Goal: Task Accomplishment & Management: Manage account settings

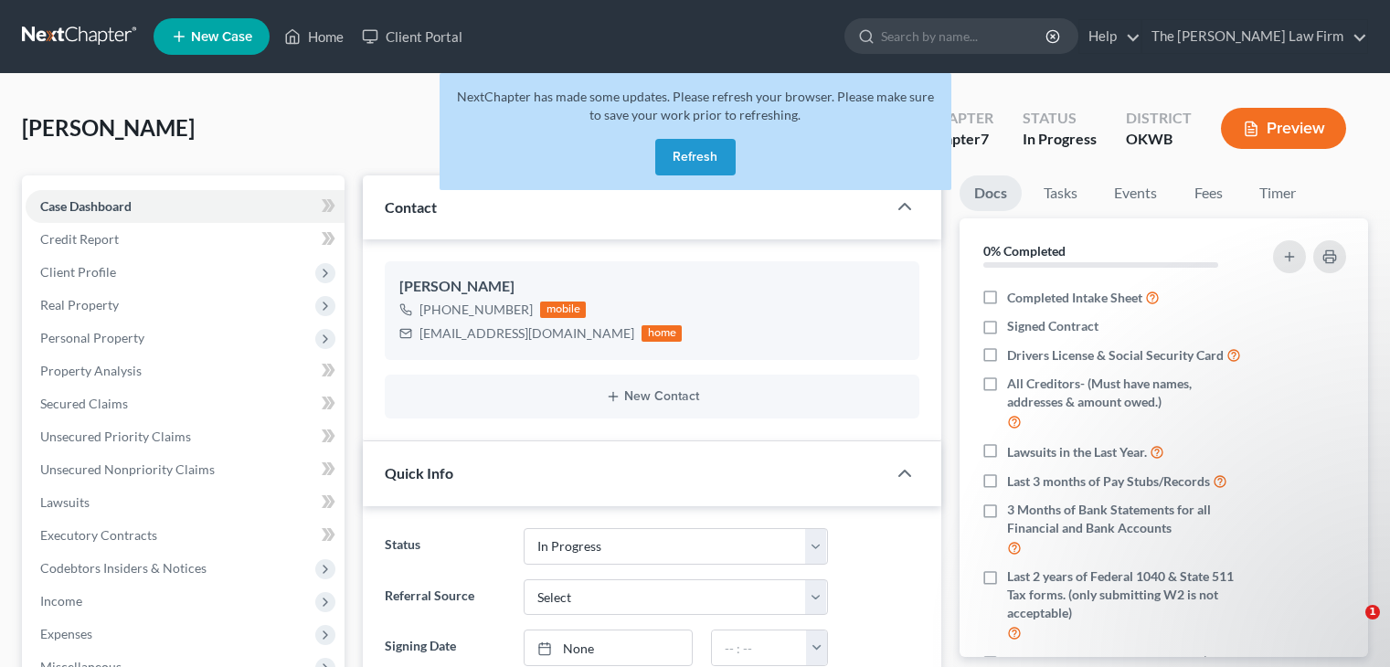
select select "4"
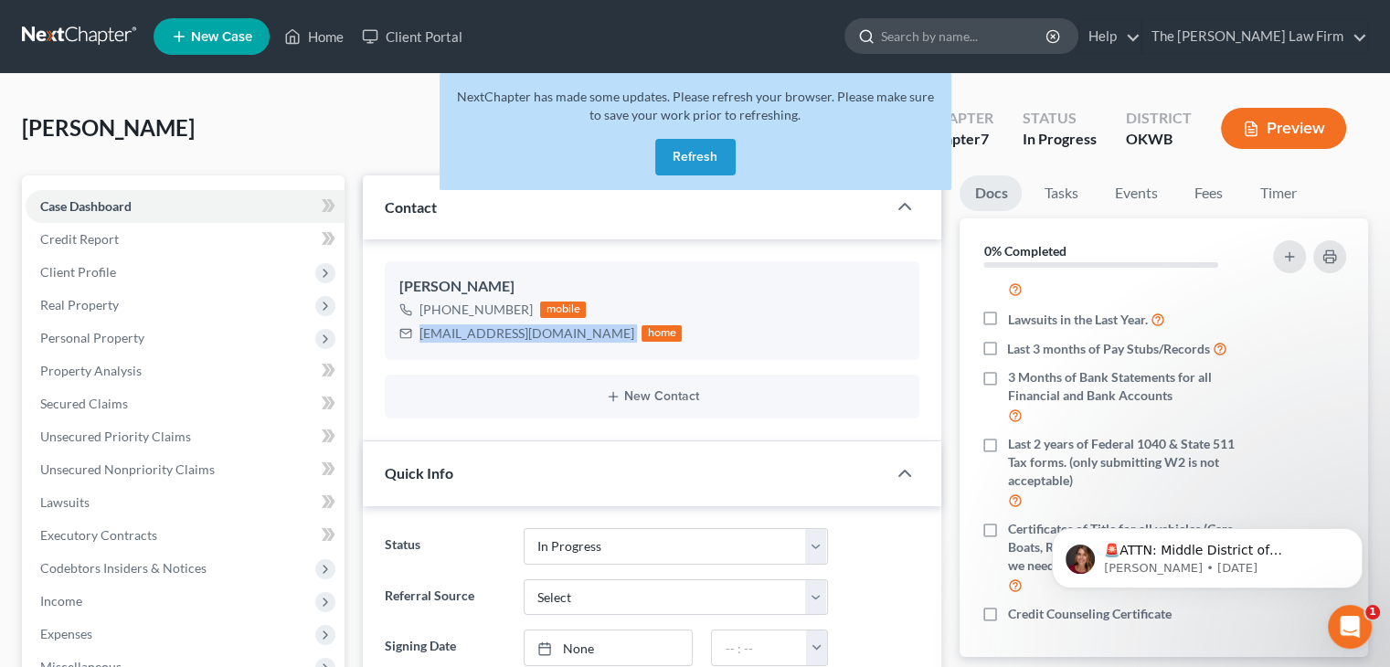
click at [1008, 41] on input "search" at bounding box center [964, 36] width 167 height 34
click at [724, 153] on button "Refresh" at bounding box center [695, 157] width 80 height 37
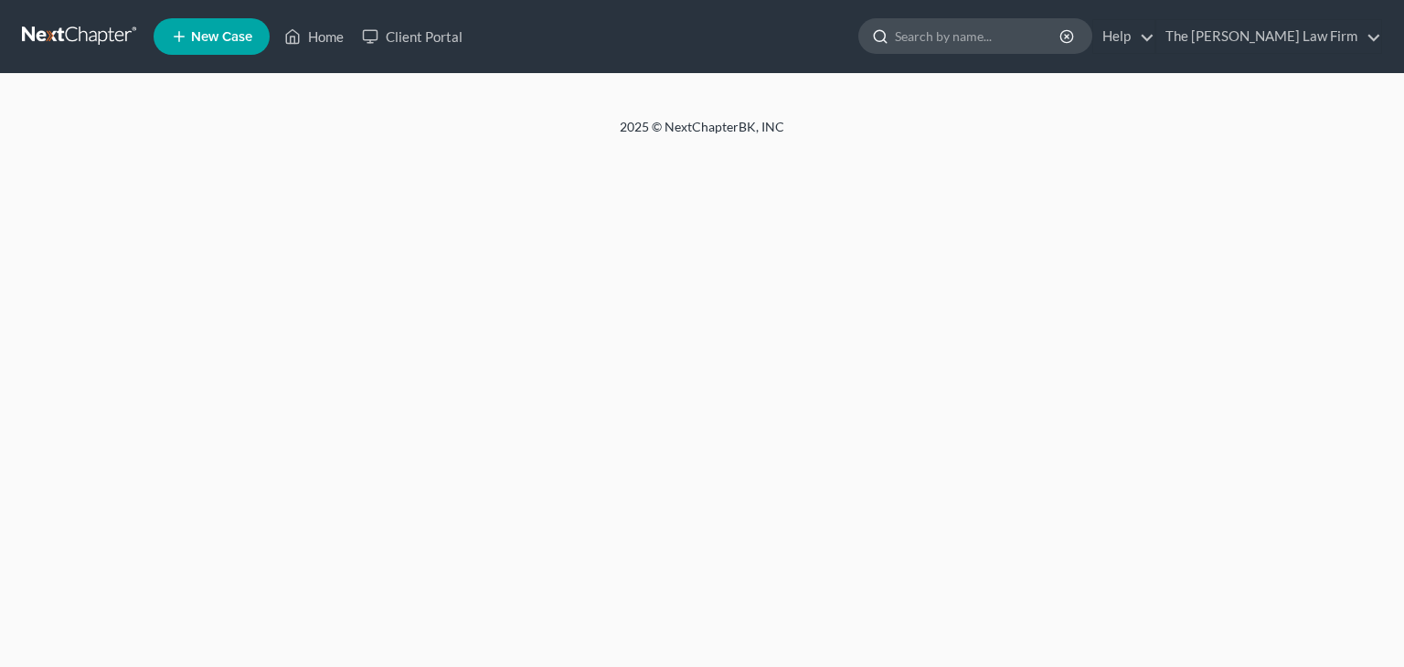
click at [987, 34] on input "search" at bounding box center [978, 36] width 167 height 34
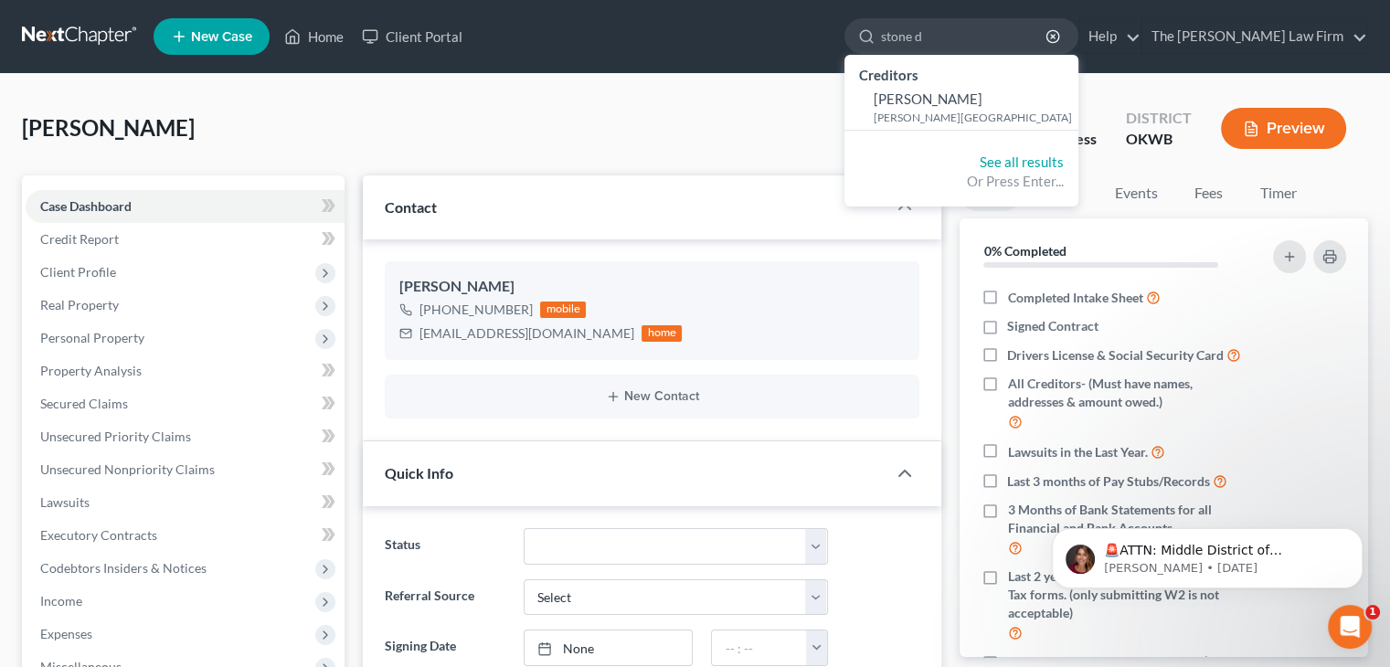
type input "stone"
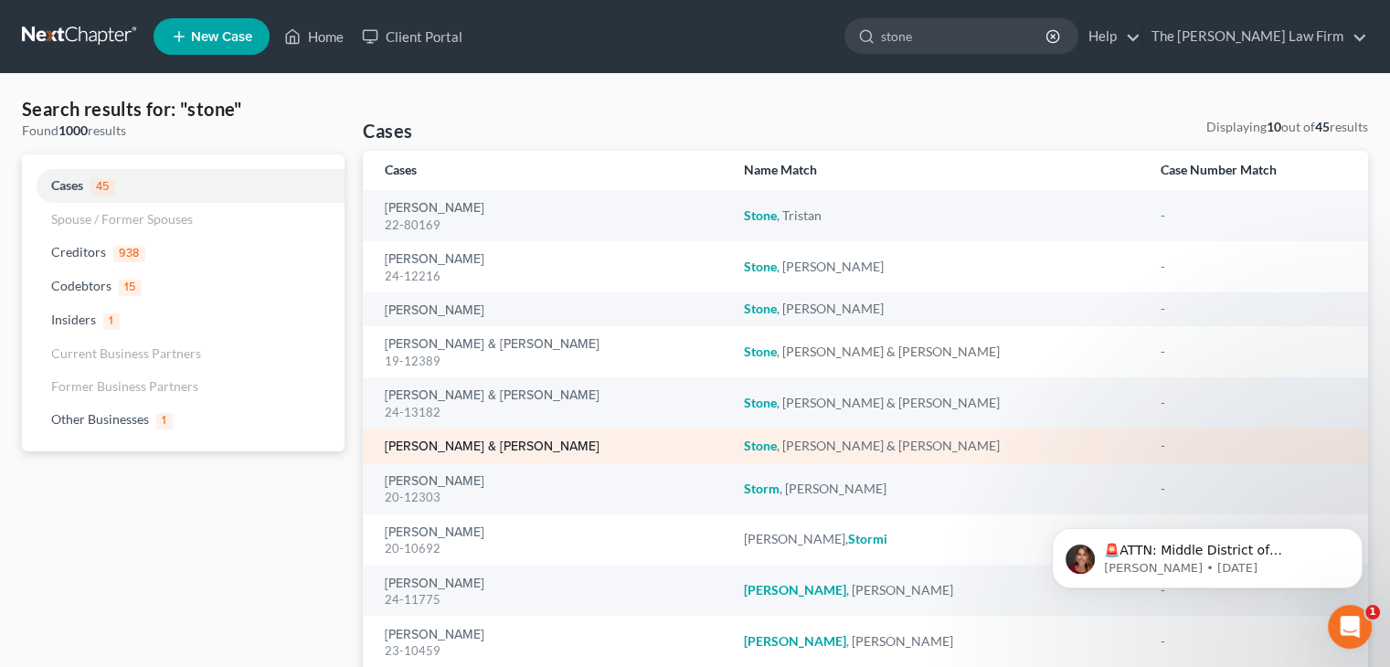
click at [492, 451] on link "Stone, Krystal & Donald" at bounding box center [492, 447] width 215 height 13
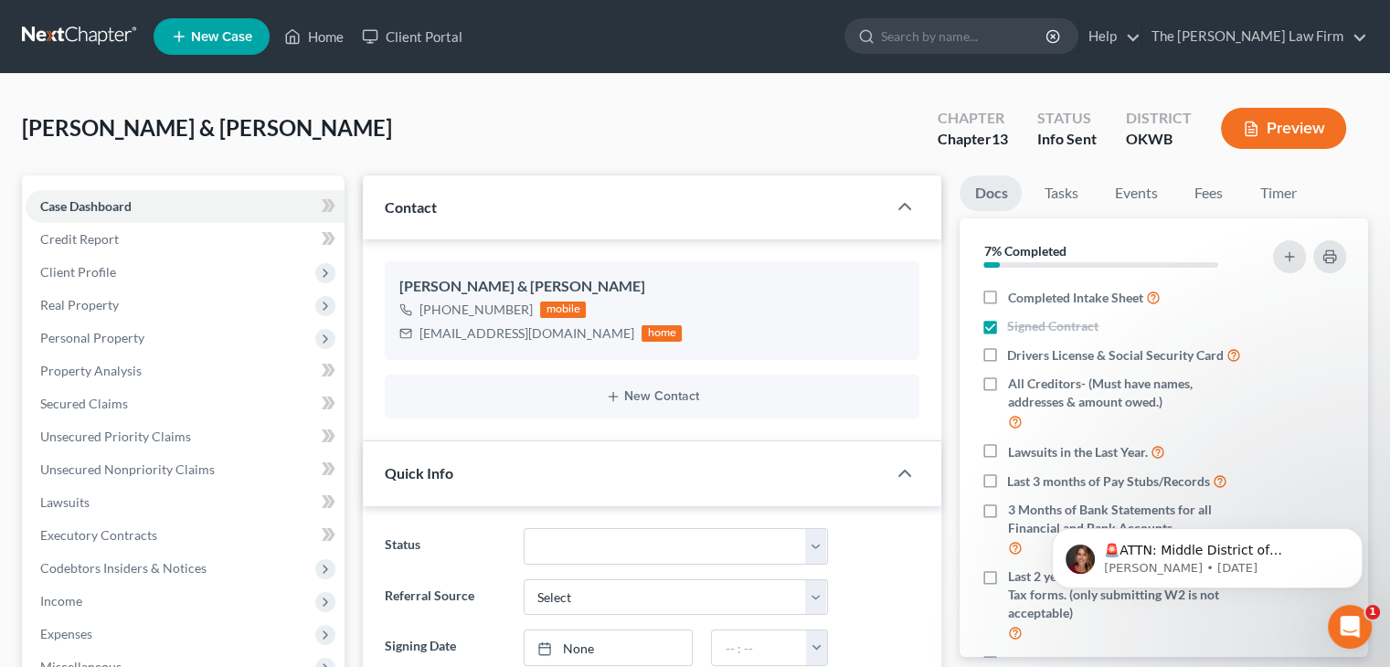
click at [497, 445] on div "Quick Info" at bounding box center [625, 472] width 524 height 63
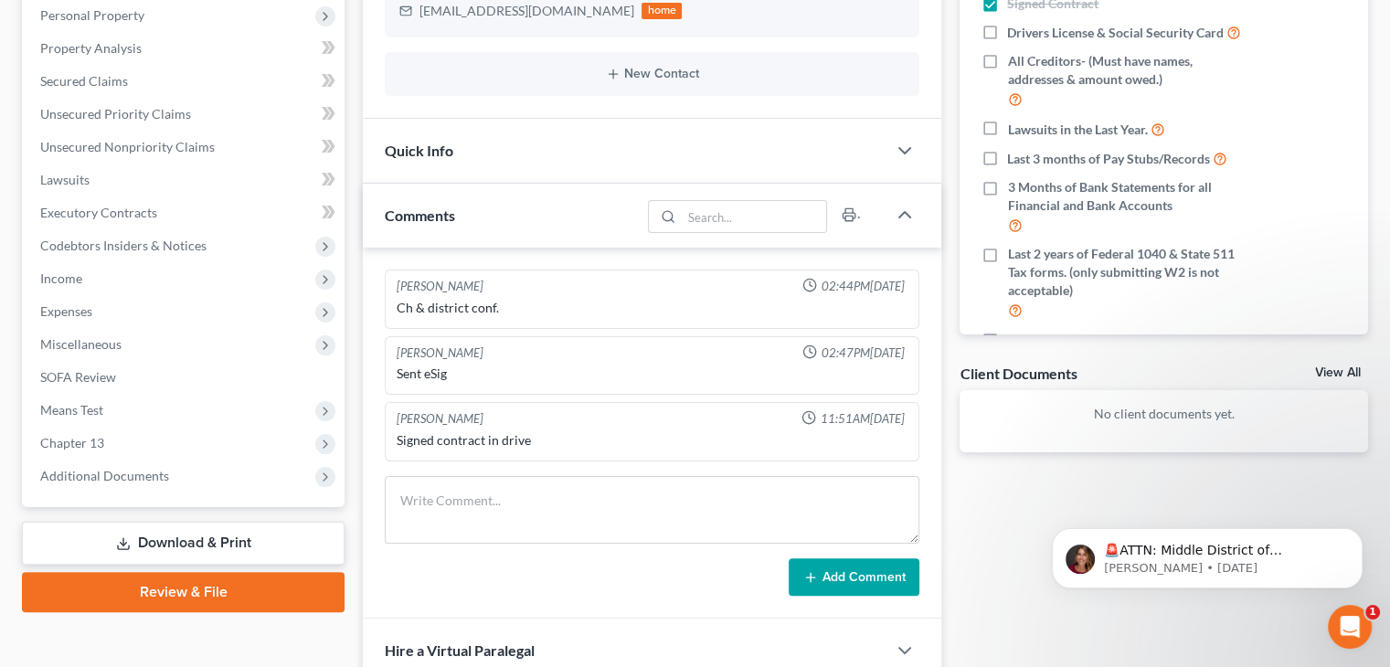
scroll to position [366, 0]
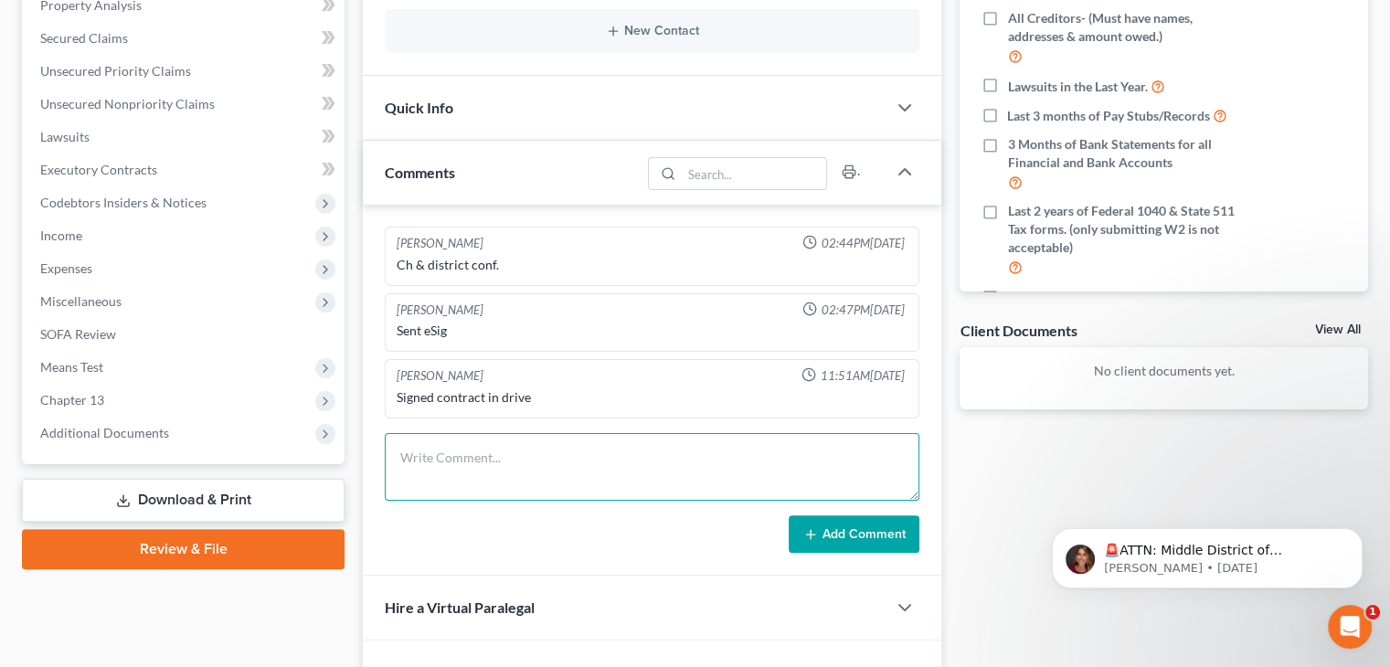
click at [648, 461] on textarea at bounding box center [652, 467] width 535 height 68
type textarea "Spoke to Clt, cannot speak before 4pm, sent follow up email."
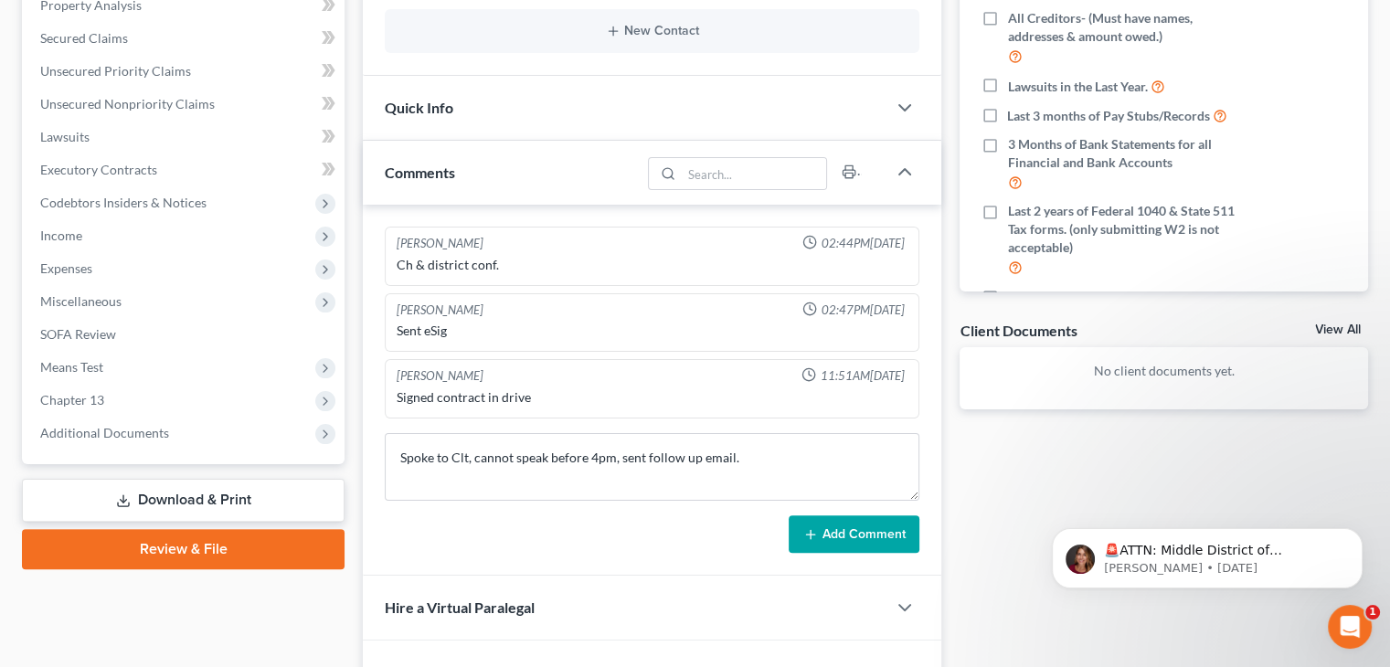
click at [841, 525] on button "Add Comment" at bounding box center [854, 534] width 131 height 38
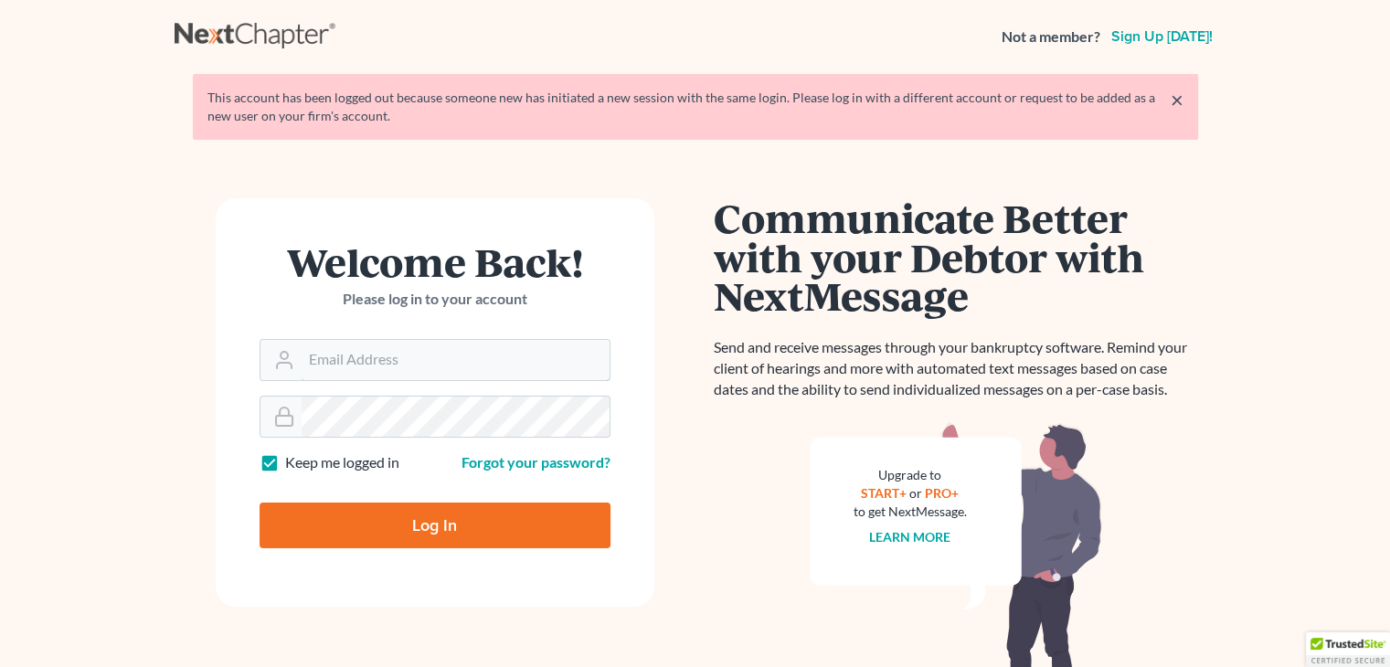
type input "[EMAIL_ADDRESS][DOMAIN_NAME]"
click at [459, 521] on input "Log In" at bounding box center [435, 526] width 351 height 46
type input "Thinking..."
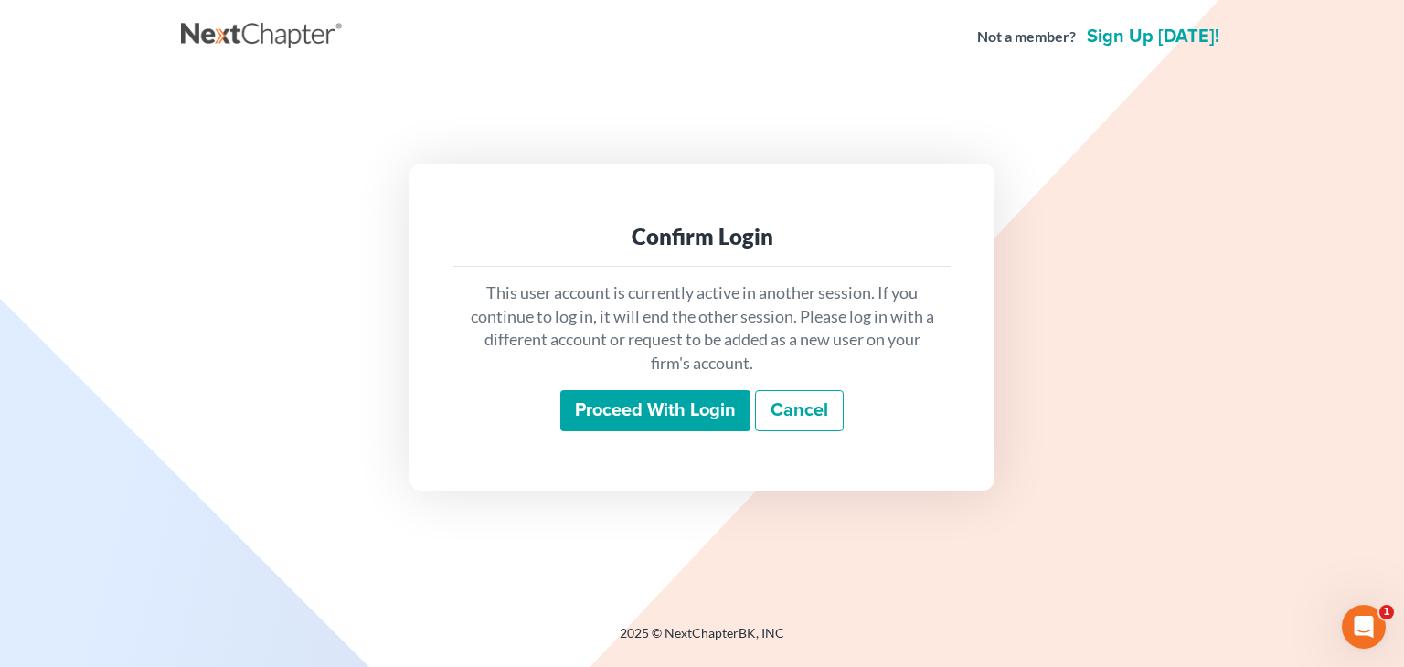
click at [699, 422] on input "Proceed with login" at bounding box center [655, 411] width 190 height 42
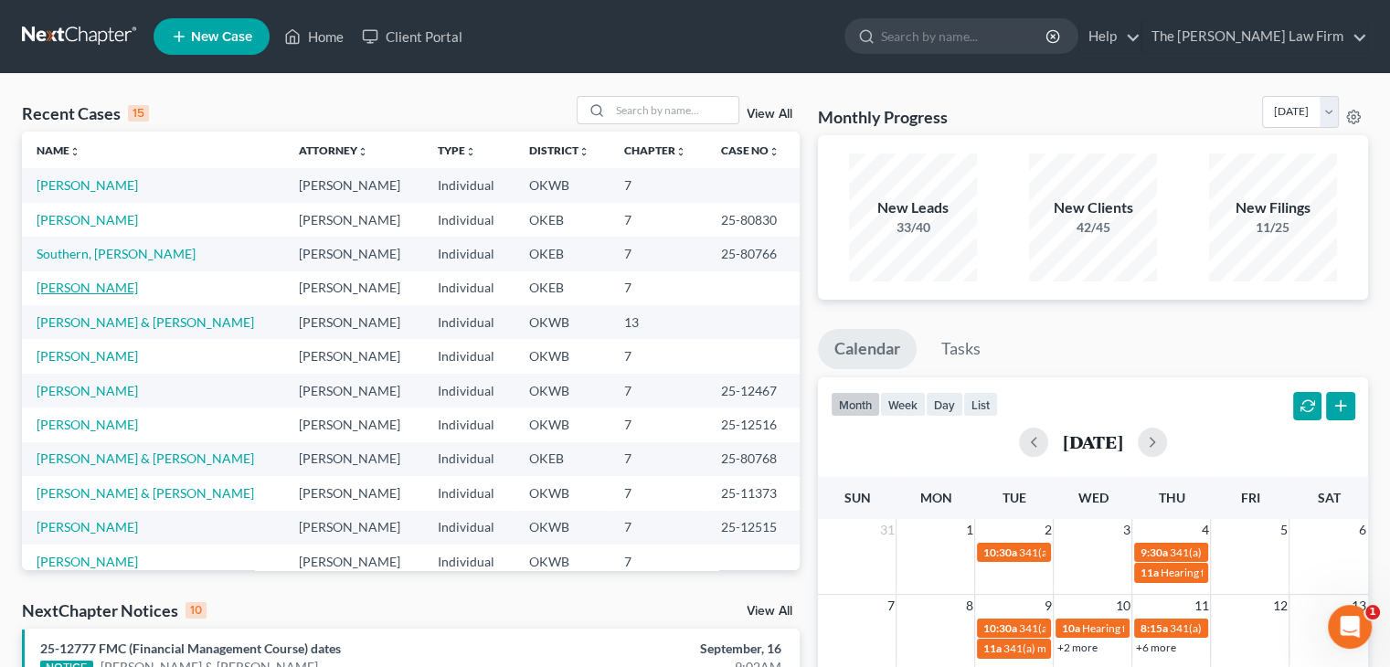
click at [48, 289] on link "[PERSON_NAME]" at bounding box center [87, 288] width 101 height 16
select select "6"
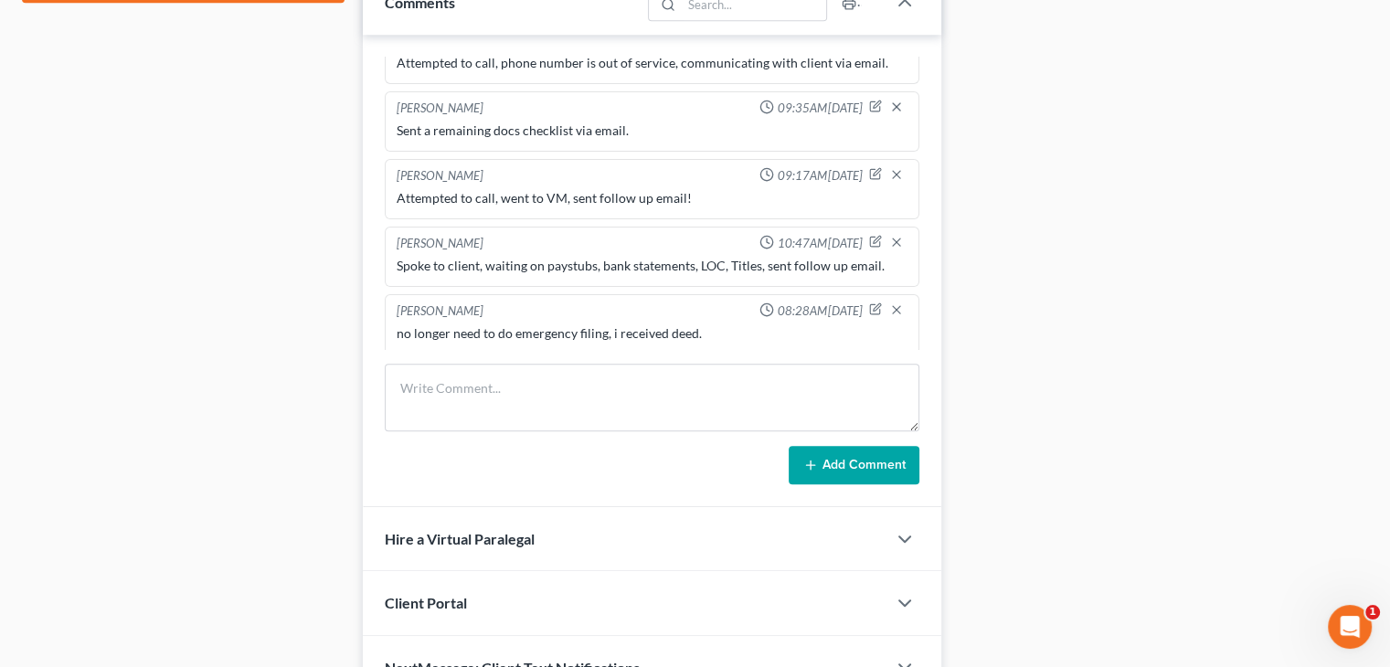
scroll to position [916, 0]
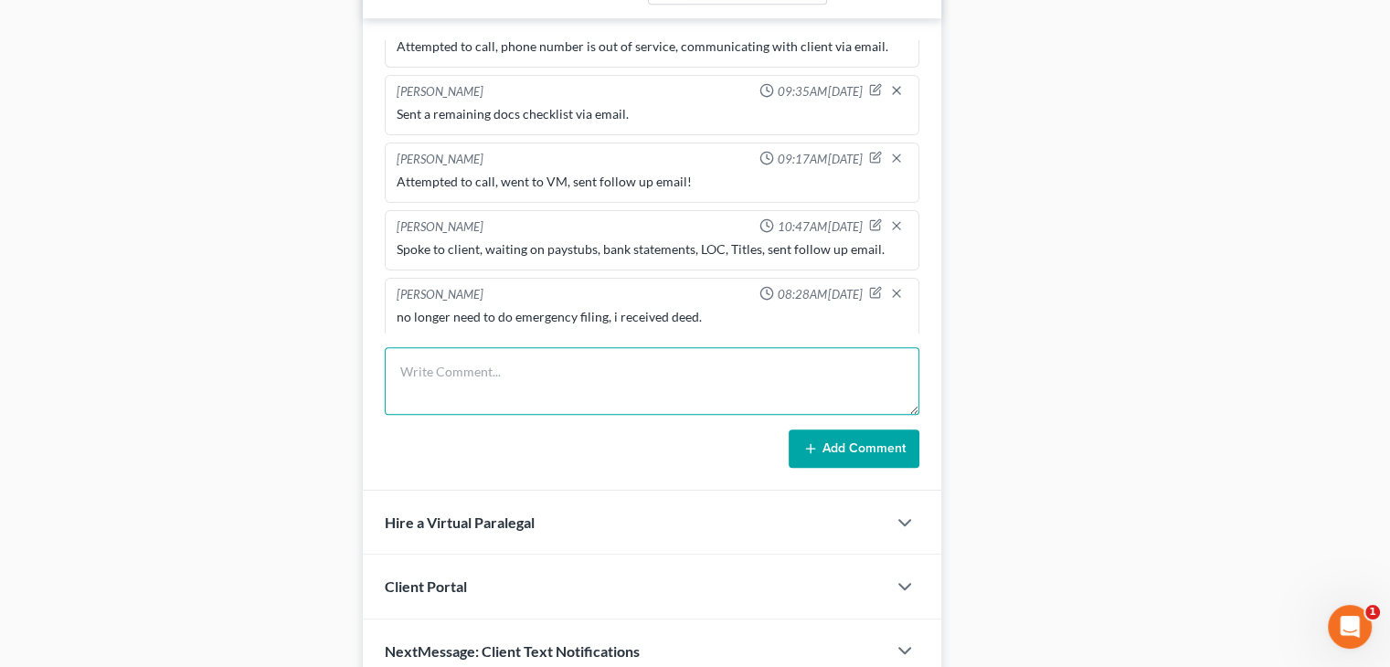
click at [668, 367] on textarea at bounding box center [652, 381] width 535 height 68
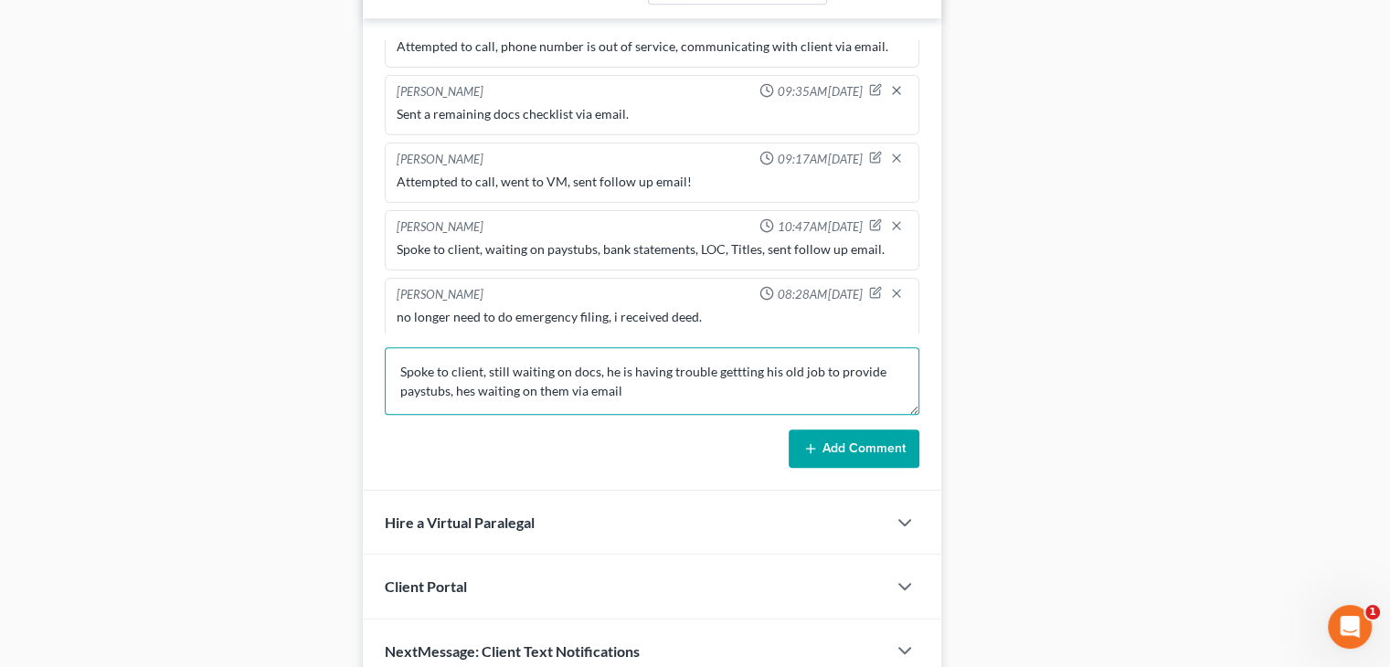
click at [462, 385] on textarea "Spoke to client, still waiting on docs, he is having trouble gettting his old j…" at bounding box center [652, 381] width 535 height 68
click at [731, 370] on textarea "Spoke to client, still waiting on docs, he is having trouble gettting his old j…" at bounding box center [652, 381] width 535 height 68
click at [706, 393] on textarea "Spoke to client, still waiting on docs, he is having trouble getting his old jo…" at bounding box center [652, 381] width 535 height 68
type textarea "Spoke to client, still waiting on docs, he is having trouble getting his old jo…"
click at [839, 447] on button "Add Comment" at bounding box center [854, 449] width 131 height 38
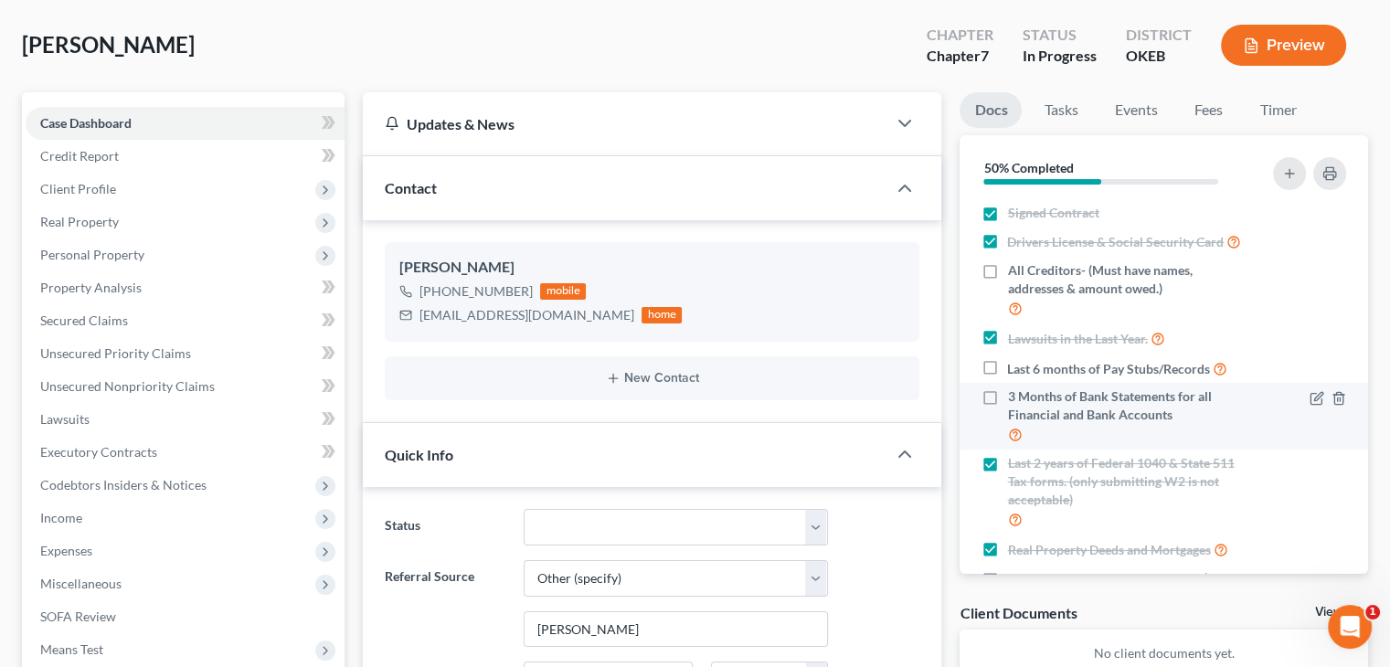
scroll to position [0, 0]
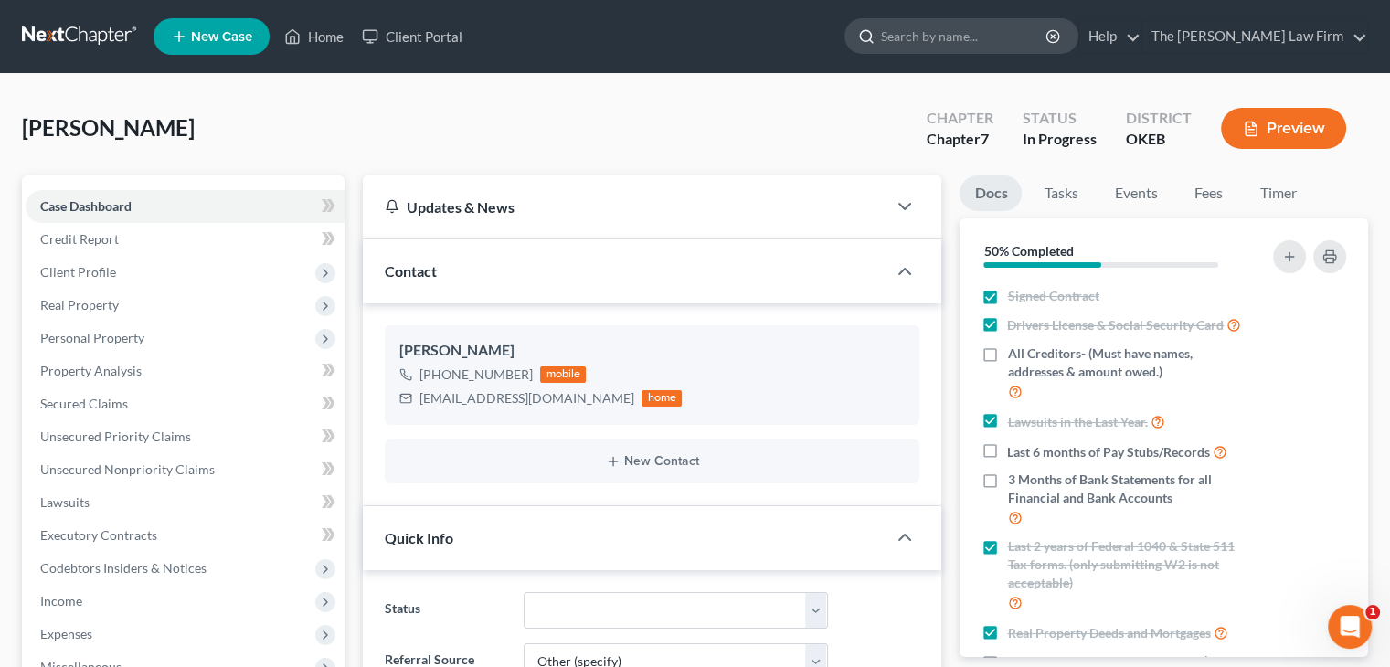
click at [1038, 43] on input "search" at bounding box center [964, 36] width 167 height 34
type input "405 - 328 - 1694"
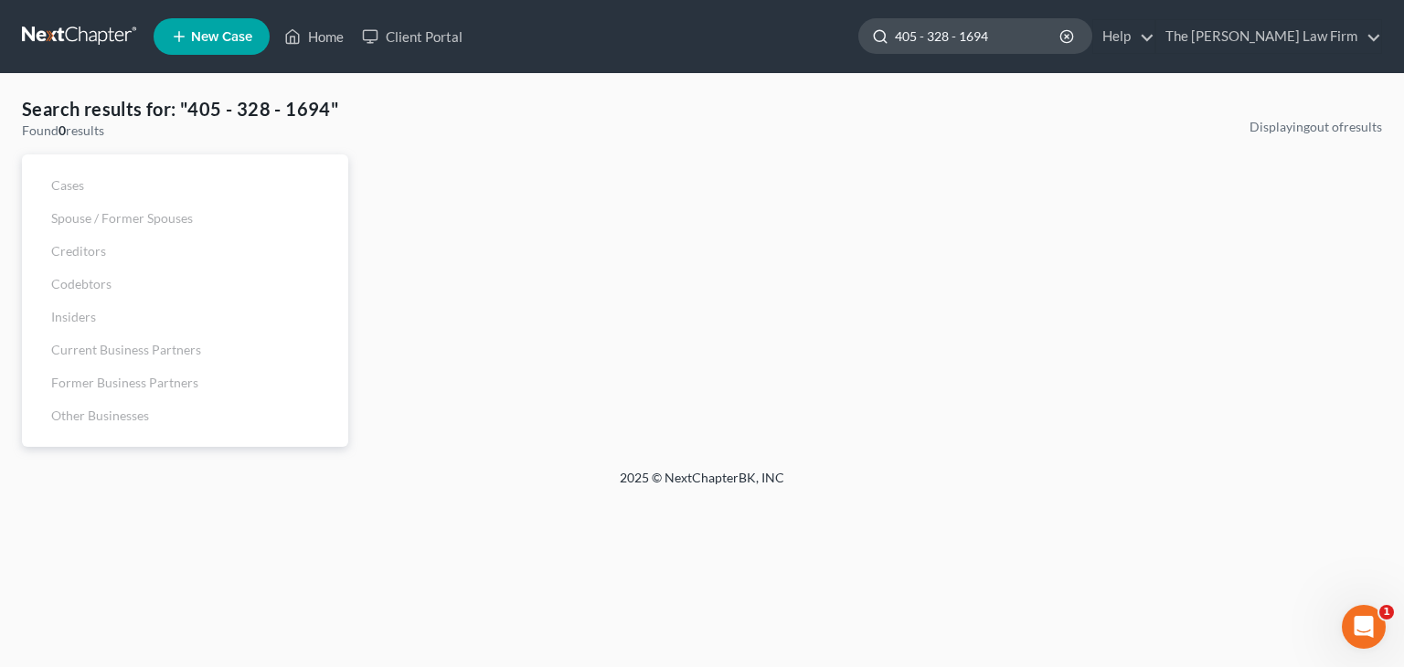
click at [1027, 37] on input "405 - 328 - 1694" at bounding box center [978, 36] width 167 height 34
type input "4053281694"
click at [1046, 14] on ul "New Case Home Client Portal 405 - 328 - 1694 - No Result - See all results Or P…" at bounding box center [768, 37] width 1228 height 48
click at [1038, 34] on input "4053281694" at bounding box center [978, 36] width 167 height 34
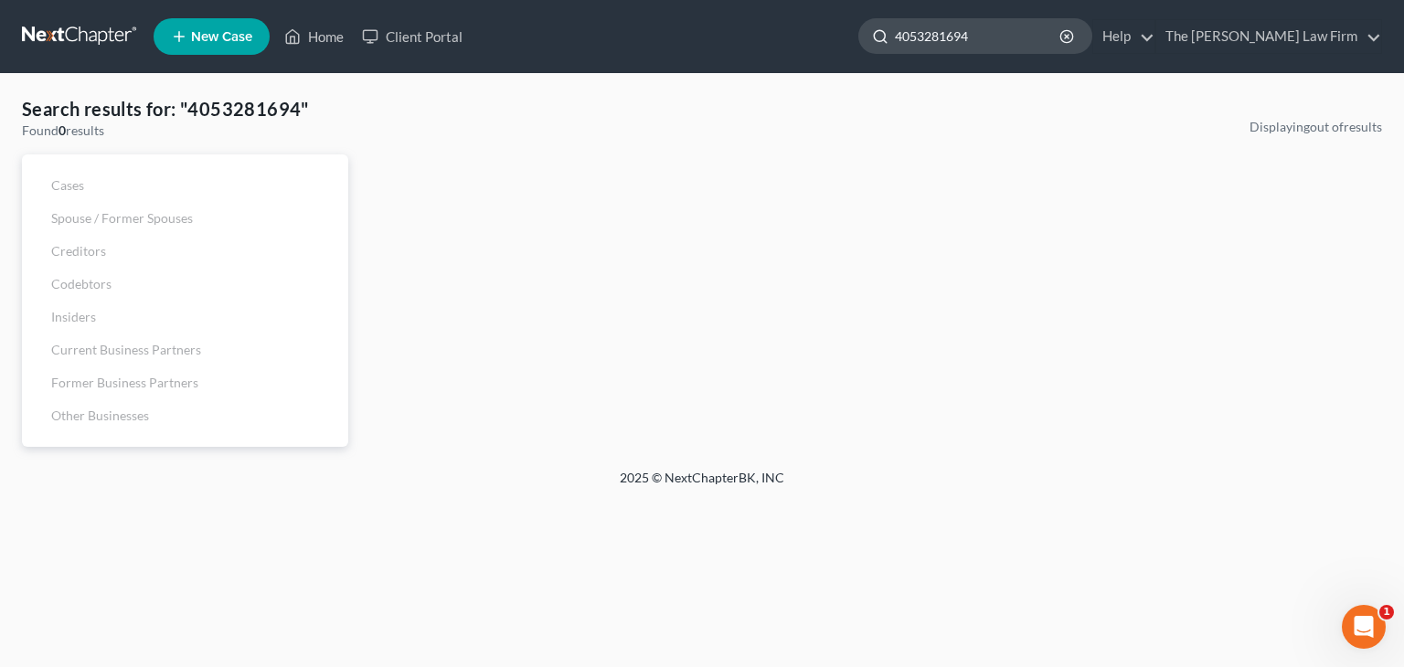
click at [1038, 34] on input "4053281694" at bounding box center [978, 36] width 167 height 34
click at [994, 45] on input "search" at bounding box center [978, 36] width 167 height 34
click at [1035, 37] on input "search" at bounding box center [978, 36] width 167 height 34
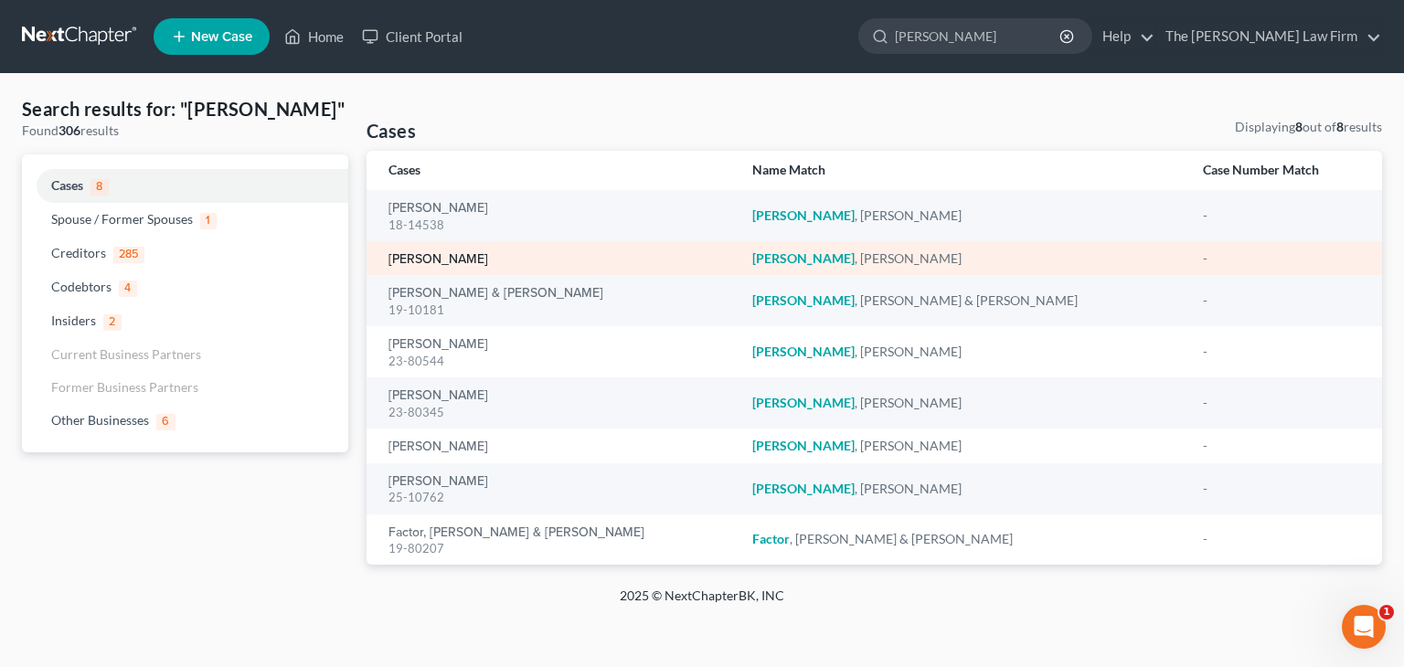
type input "[PERSON_NAME]"
click at [415, 258] on link "[PERSON_NAME]" at bounding box center [438, 259] width 100 height 13
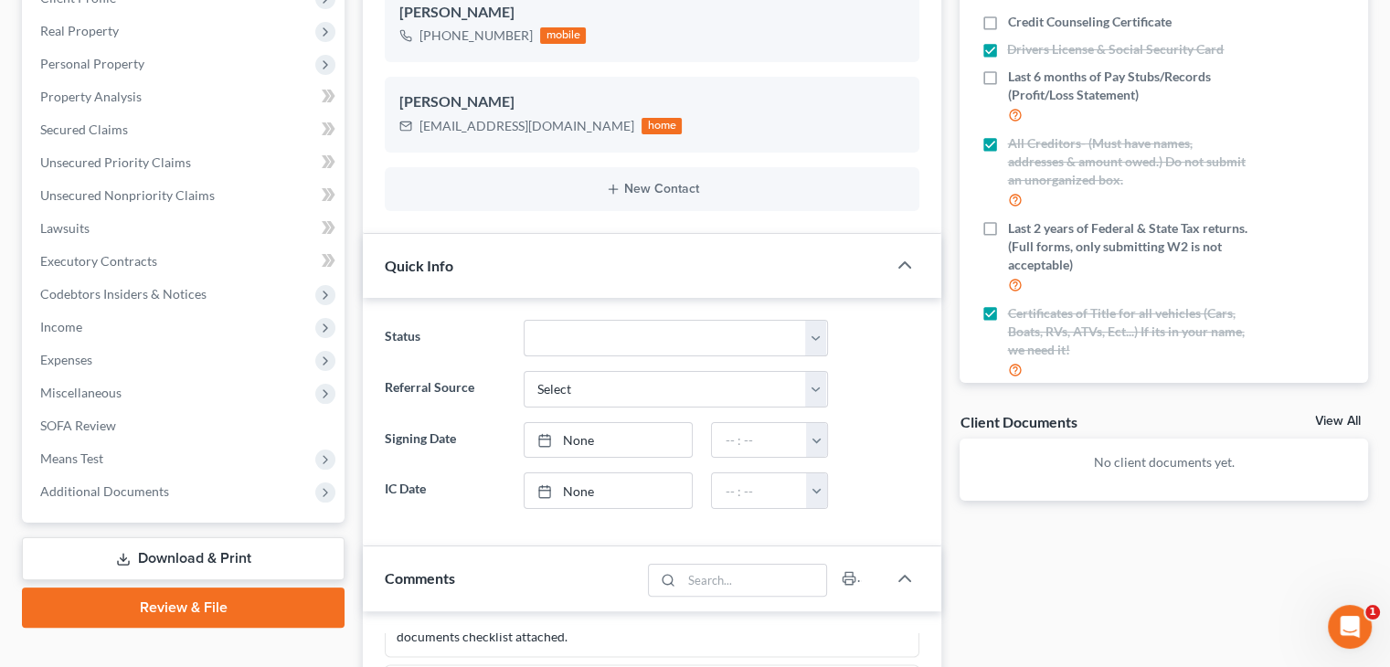
scroll to position [640, 0]
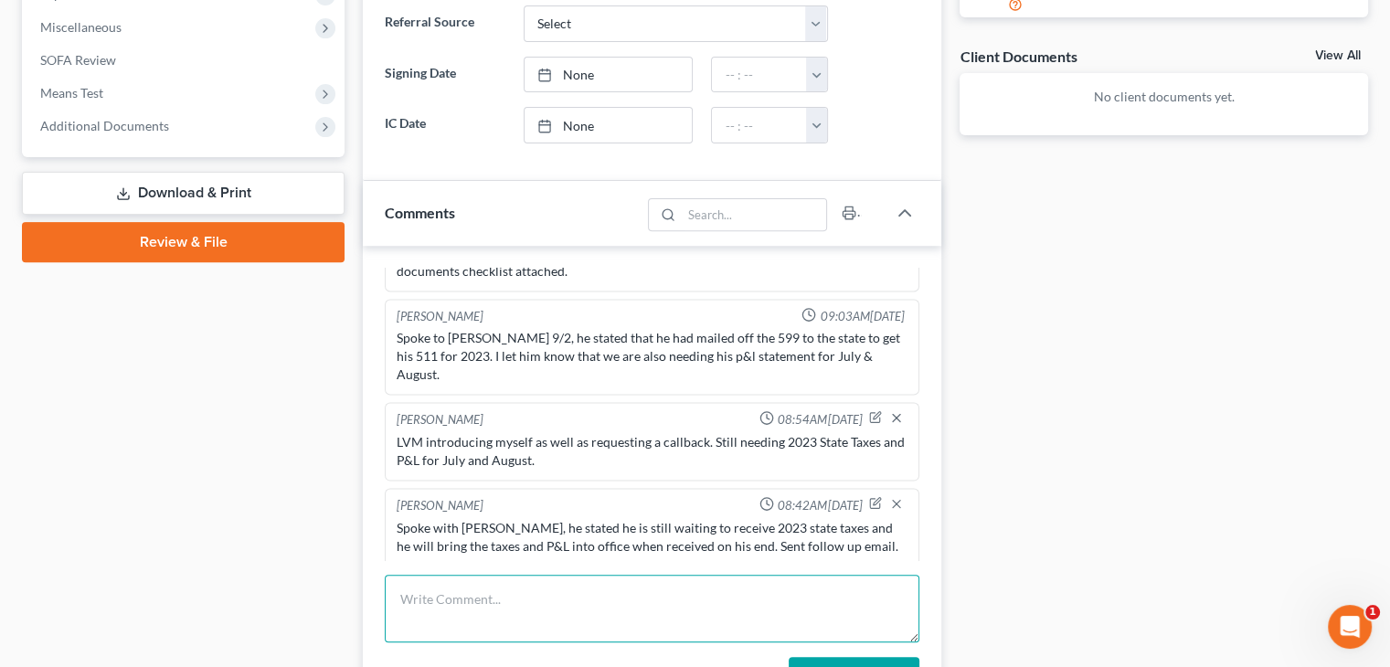
click at [448, 595] on textarea at bounding box center [652, 609] width 535 height 68
type textarea "S"
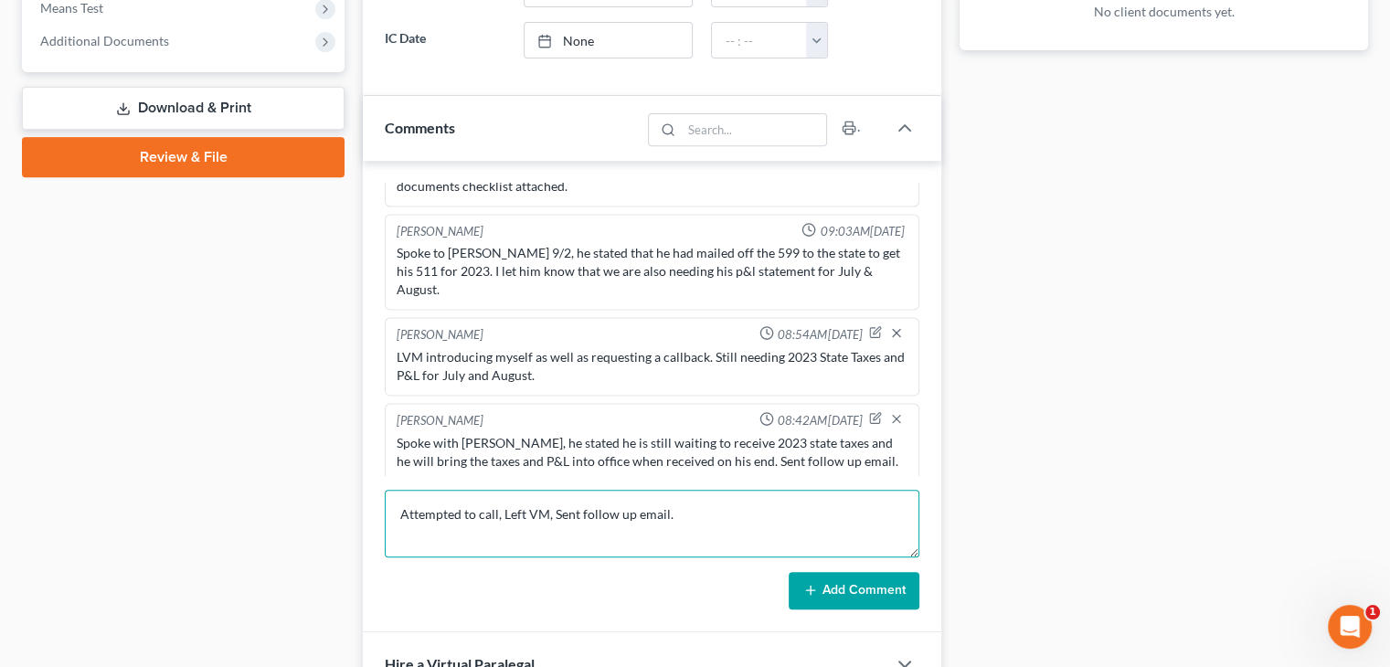
scroll to position [823, 0]
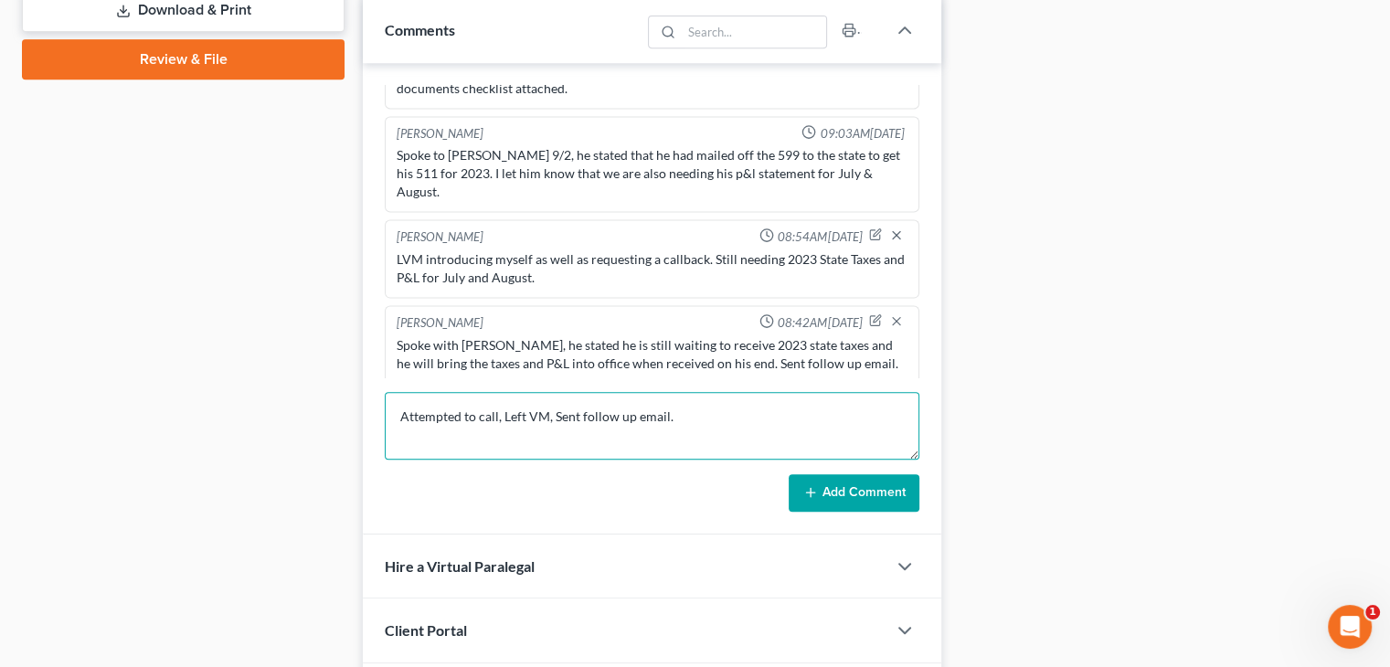
type textarea "Attempted to call, Left VM, Sent follow up email."
click at [875, 488] on button "Add Comment" at bounding box center [854, 493] width 131 height 38
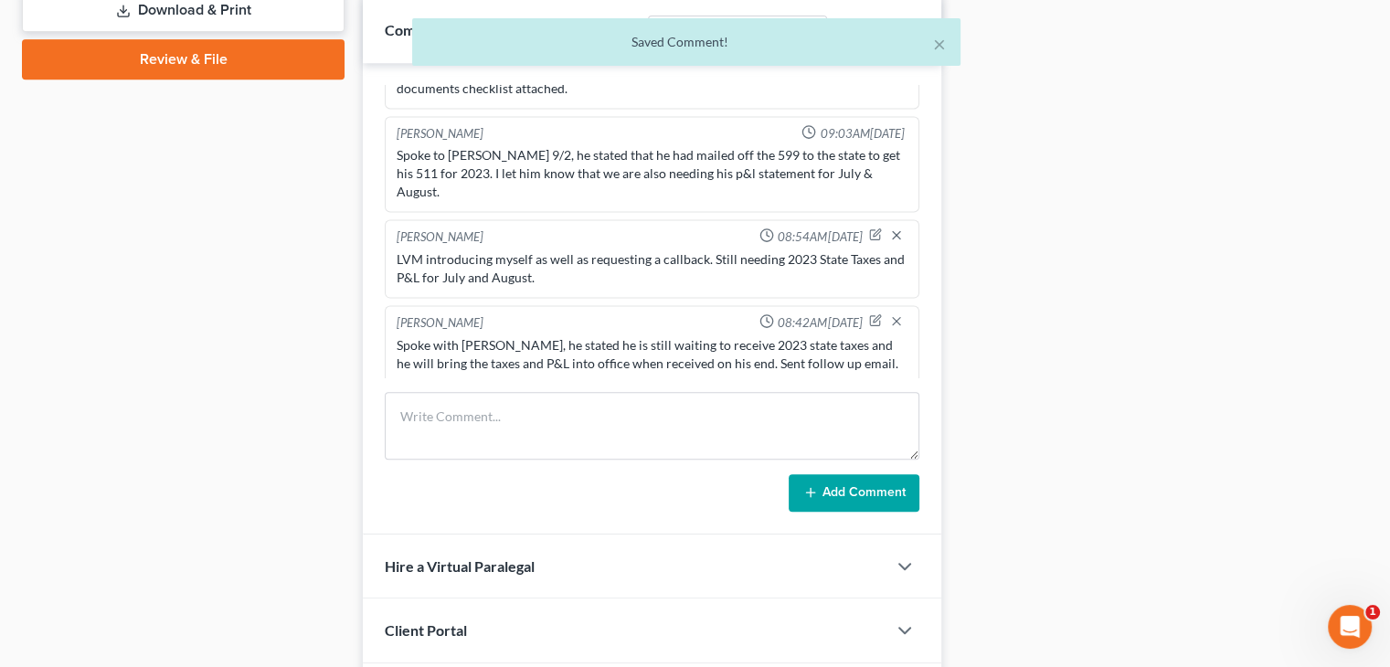
scroll to position [4030, 0]
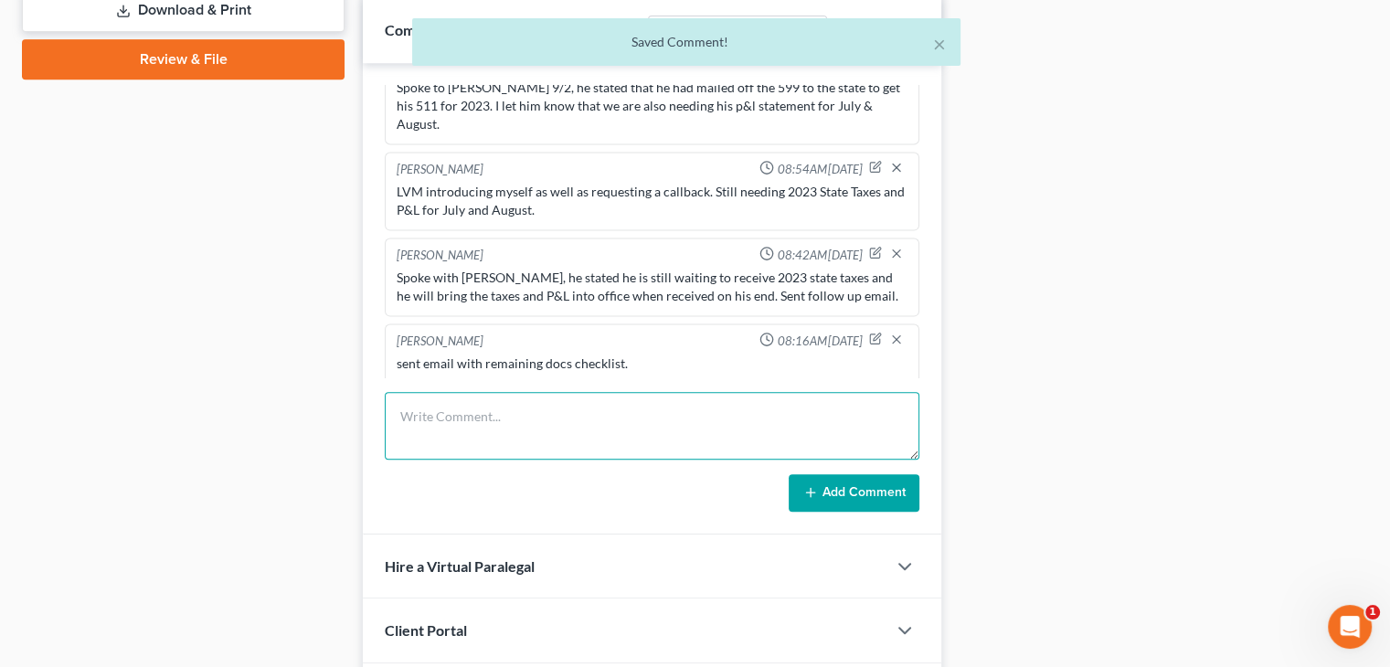
click at [697, 440] on textarea at bounding box center [652, 426] width 535 height 68
click at [1062, 388] on div "Docs Tasks Events Fees Timer 57% Completed Nothing here yet! Credit Counseling …" at bounding box center [1163, 40] width 427 height 1375
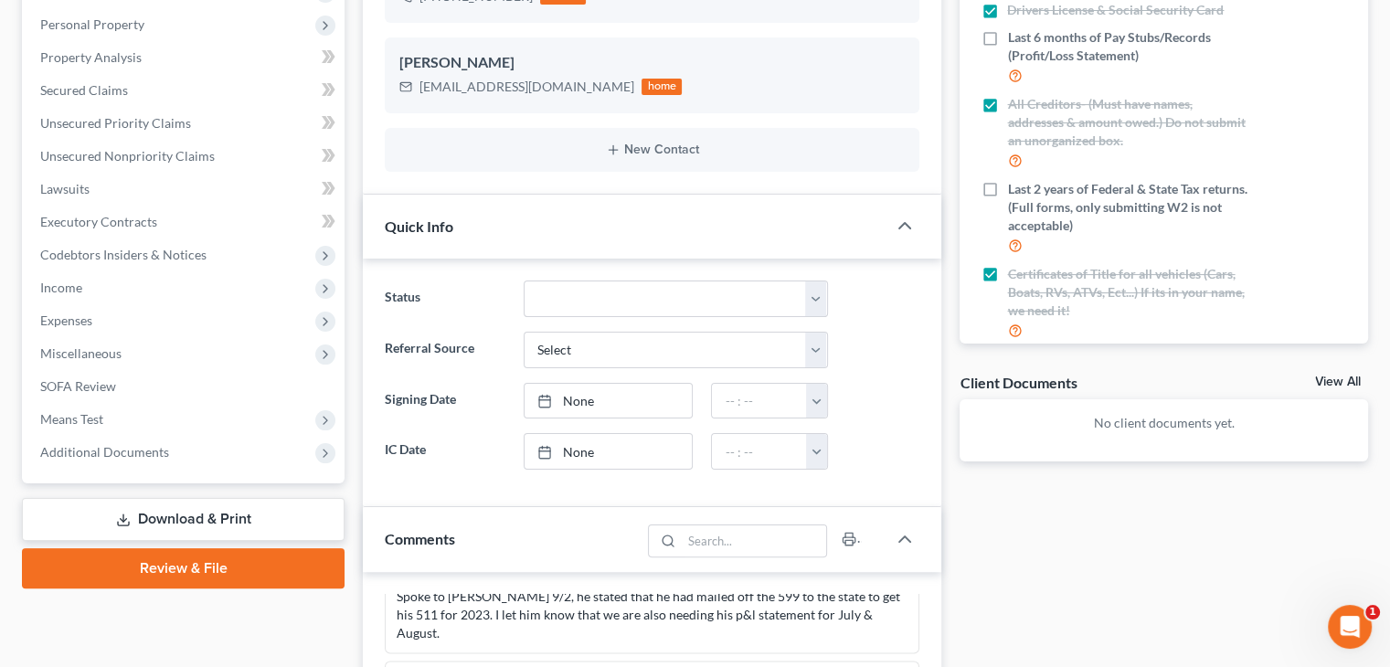
scroll to position [0, 0]
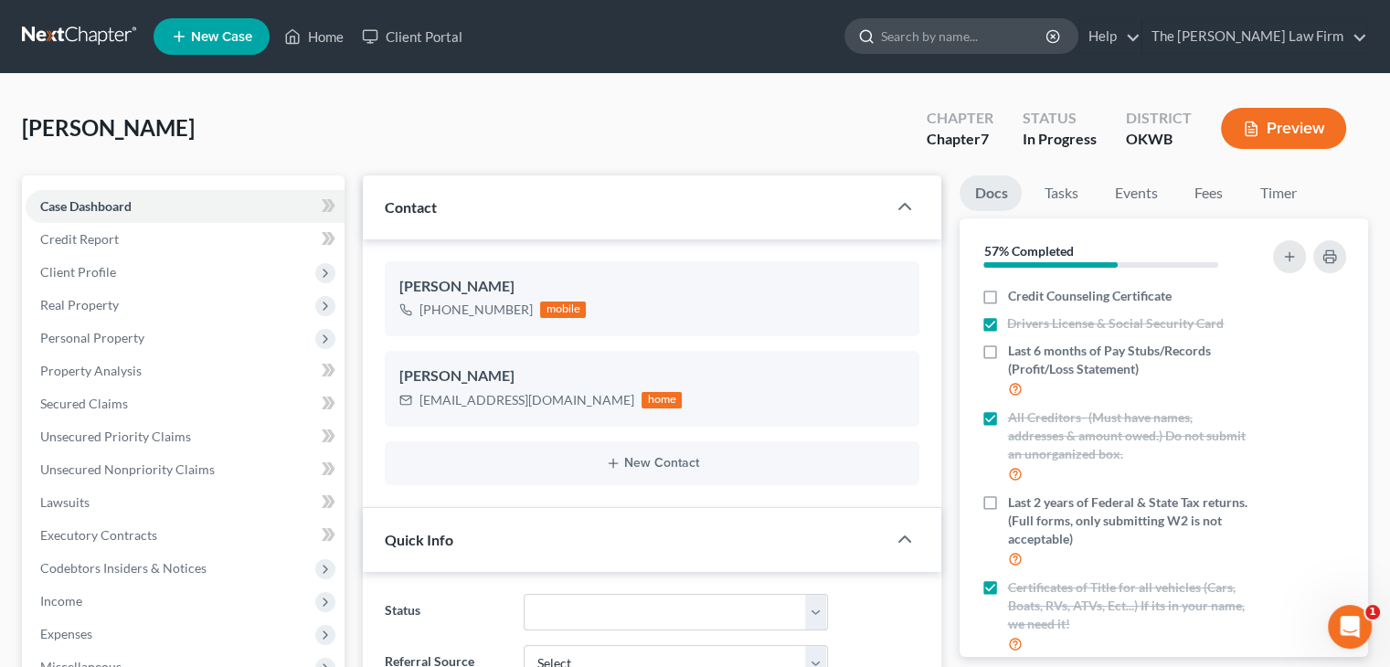
click at [972, 50] on input "search" at bounding box center [964, 36] width 167 height 34
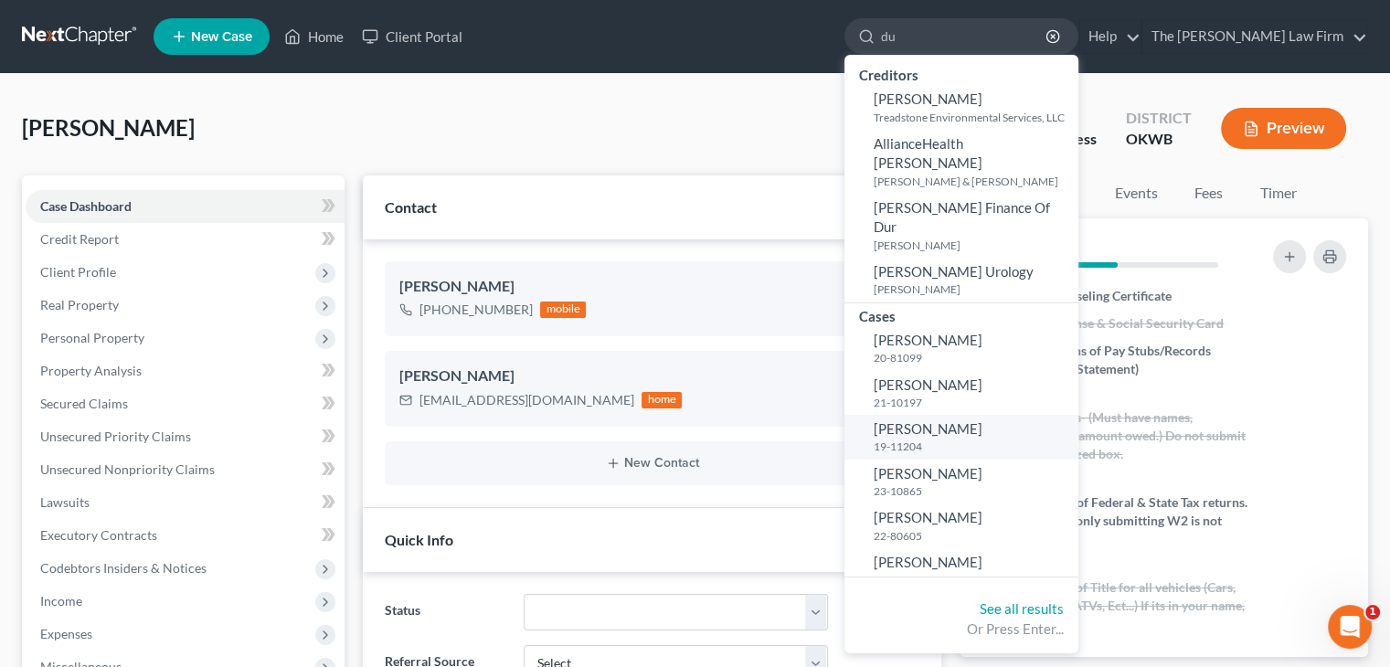
type input "d"
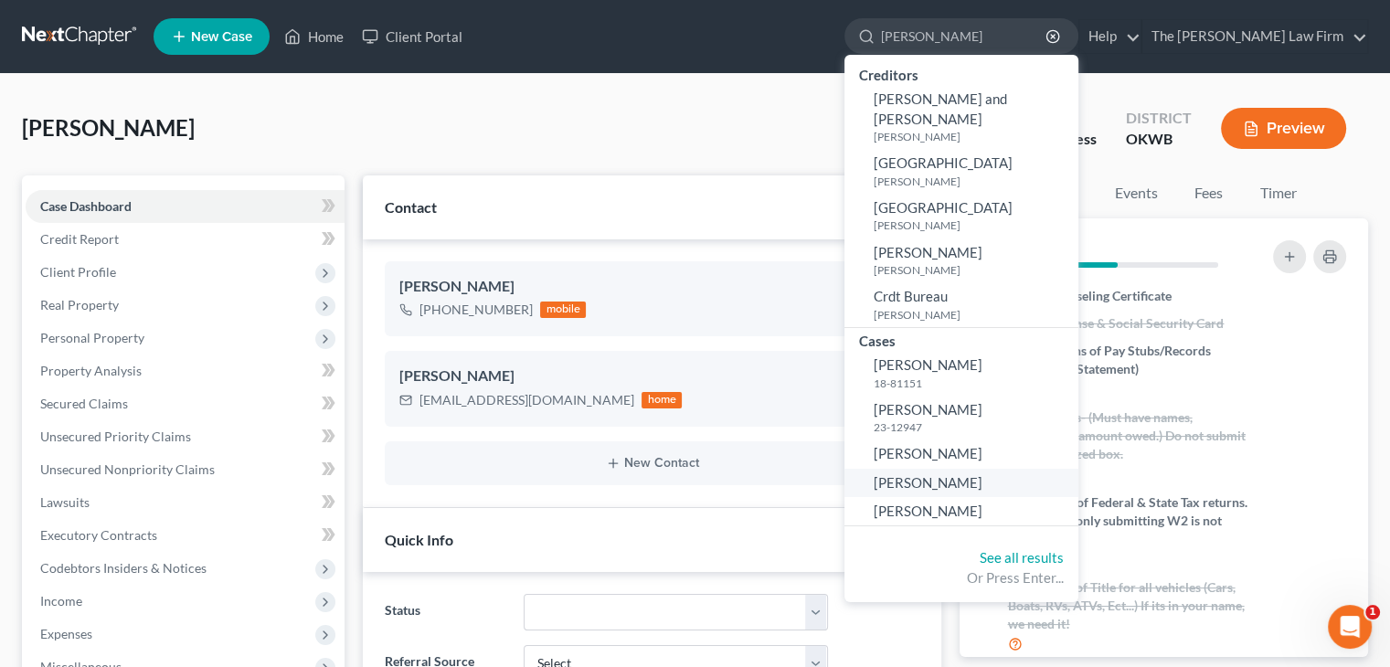
type input "[PERSON_NAME]"
click at [1009, 469] on link "[PERSON_NAME]" at bounding box center [961, 483] width 234 height 28
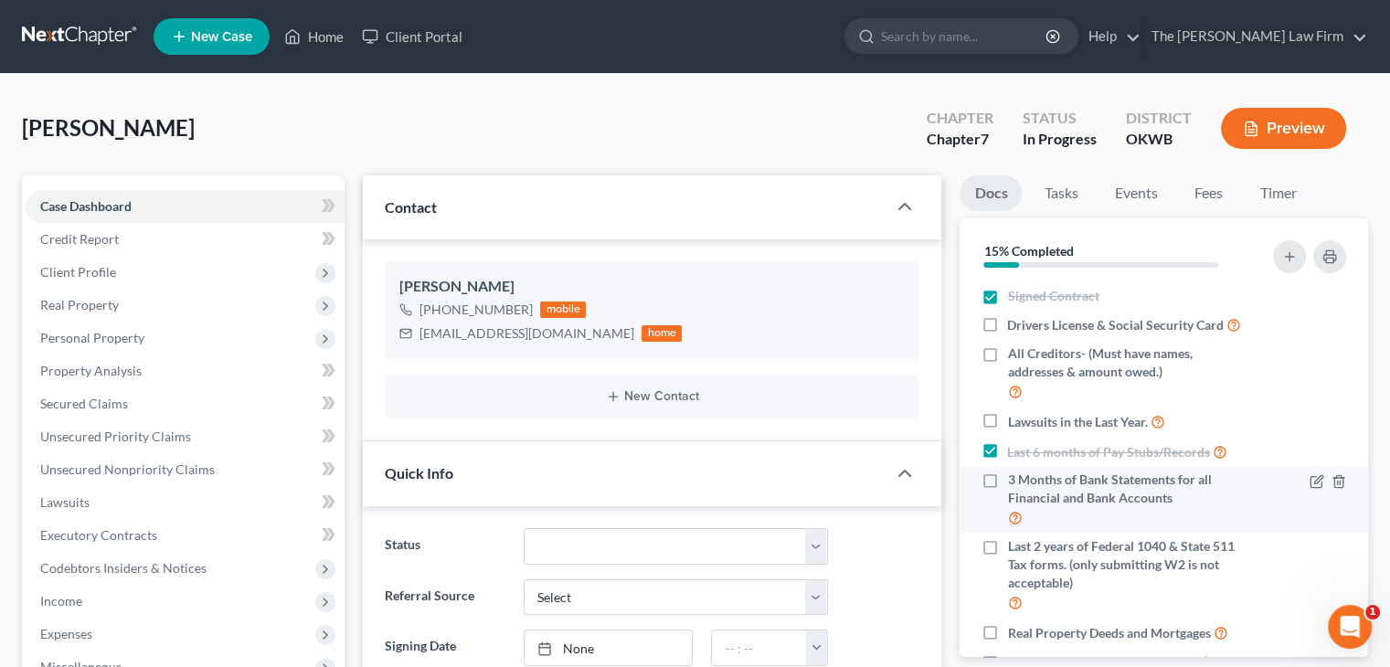
scroll to position [183, 0]
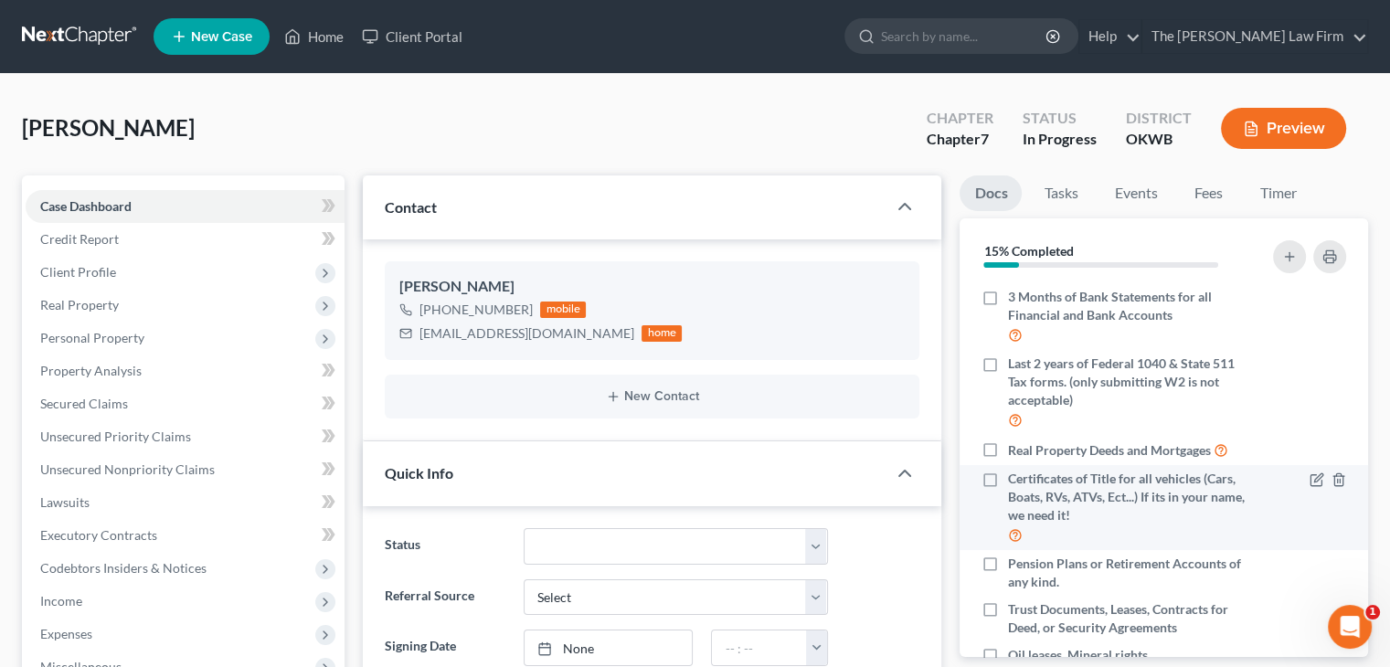
click at [1089, 525] on span "Certificates of Title for all vehicles (Cars, Boats, RVs, ATVs, Ect...) If its …" at bounding box center [1128, 497] width 243 height 55
click at [1026, 482] on input "Certificates of Title for all vehicles (Cars, Boats, RVs, ATVs, Ect...) If its …" at bounding box center [1020, 476] width 12 height 12
checkbox input "true"
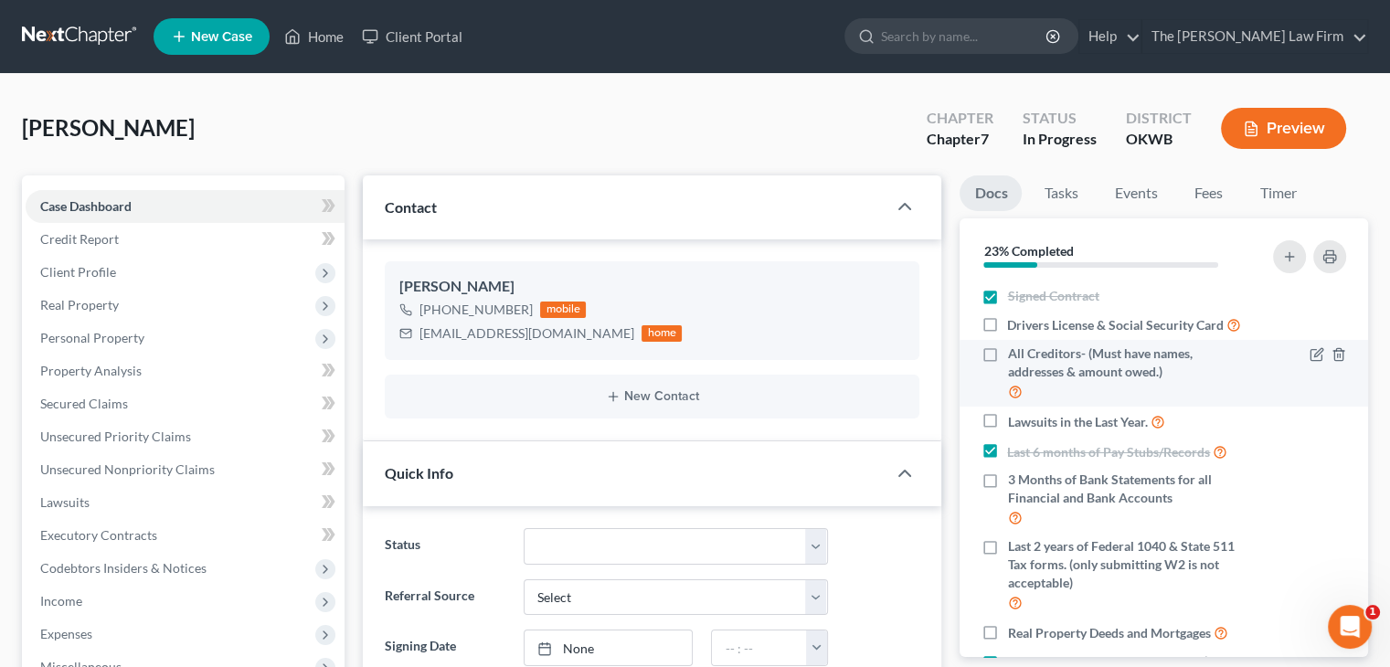
click at [1096, 381] on span "All Creditors- (Must have names, addresses & amount owed.)" at bounding box center [1128, 363] width 243 height 37
click at [1026, 356] on input "All Creditors- (Must have names, addresses & amount owed.)" at bounding box center [1020, 351] width 12 height 12
checkbox input "true"
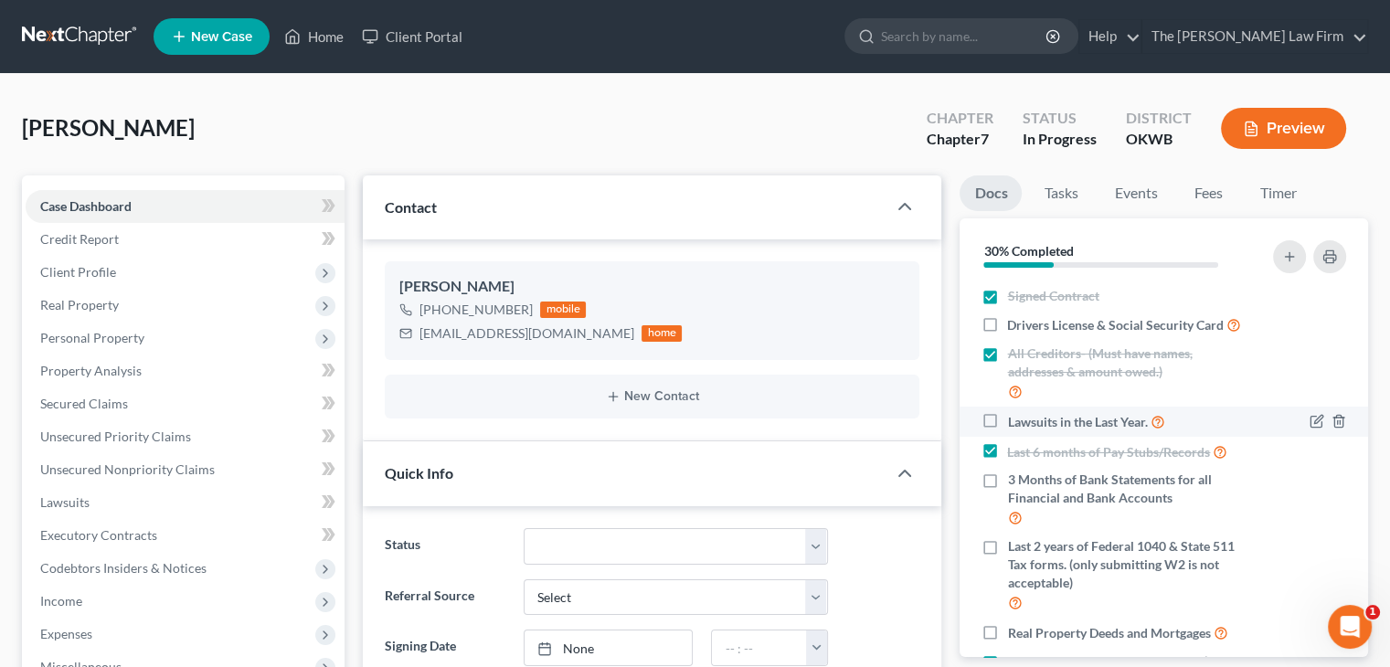
click at [1120, 431] on span "Lawsuits in the Last Year." at bounding box center [1077, 422] width 140 height 18
click at [1026, 423] on input "Lawsuits in the Last Year." at bounding box center [1020, 417] width 12 height 12
checkbox input "true"
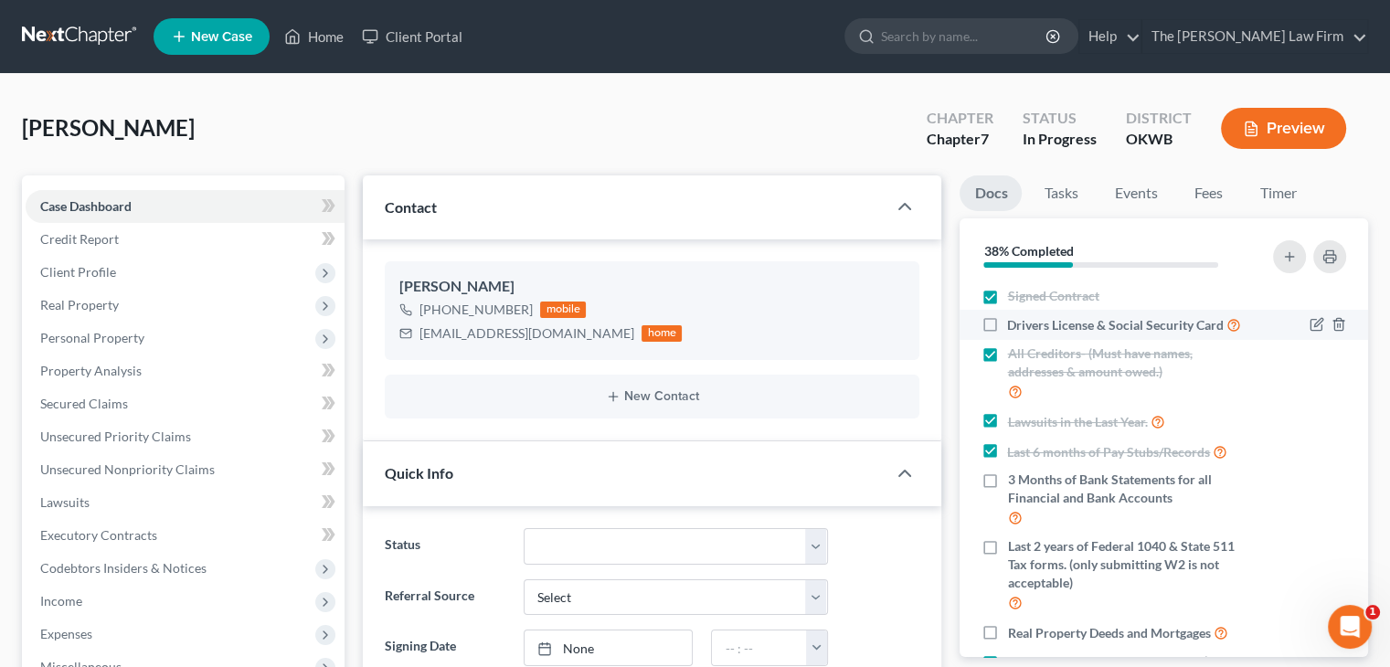
click at [1139, 327] on span "Drivers License & Social Security Card" at bounding box center [1115, 325] width 217 height 18
click at [1026, 326] on input "Drivers License & Social Security Card" at bounding box center [1020, 320] width 12 height 12
checkbox input "true"
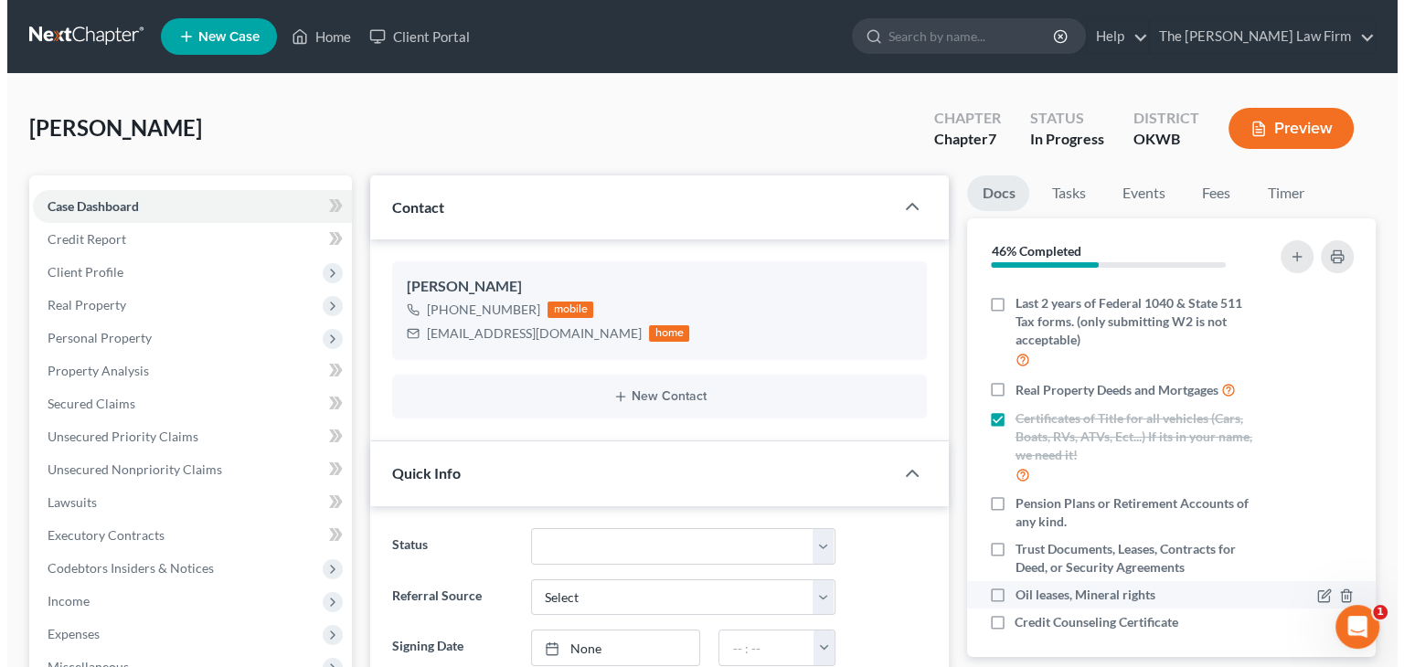
scroll to position [270, 0]
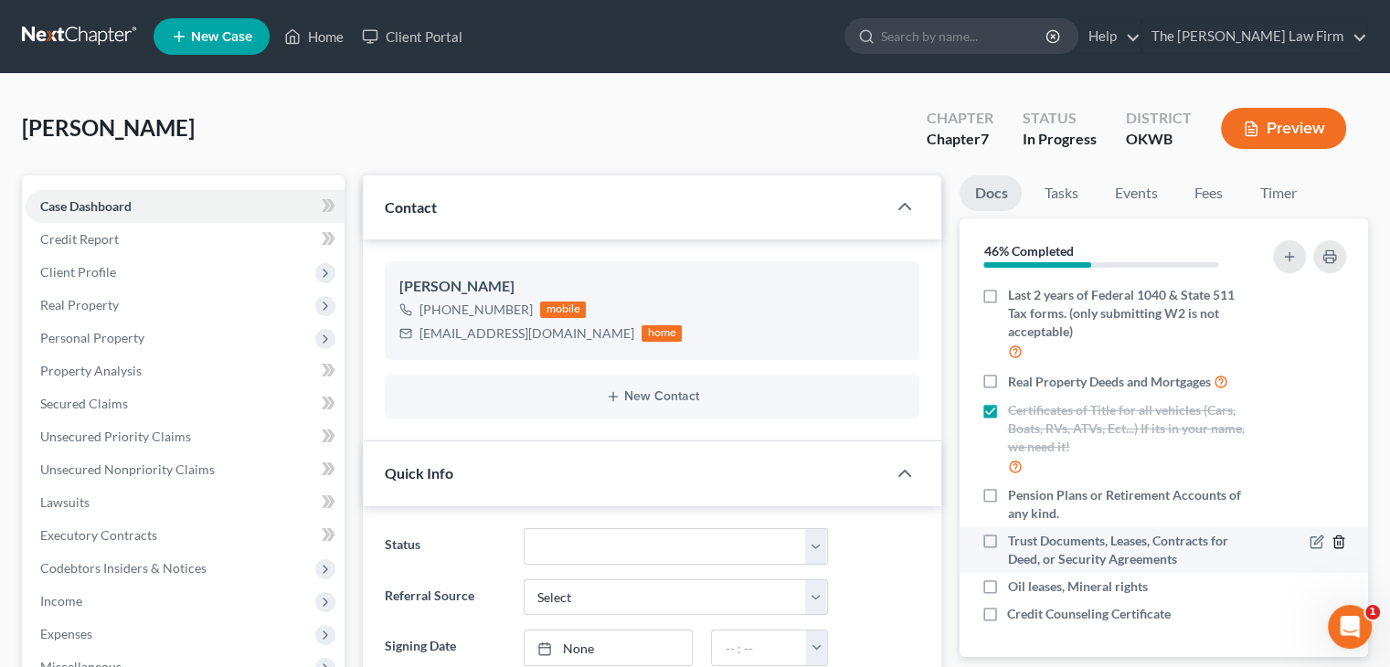
click at [1332, 541] on icon "button" at bounding box center [1339, 542] width 15 height 15
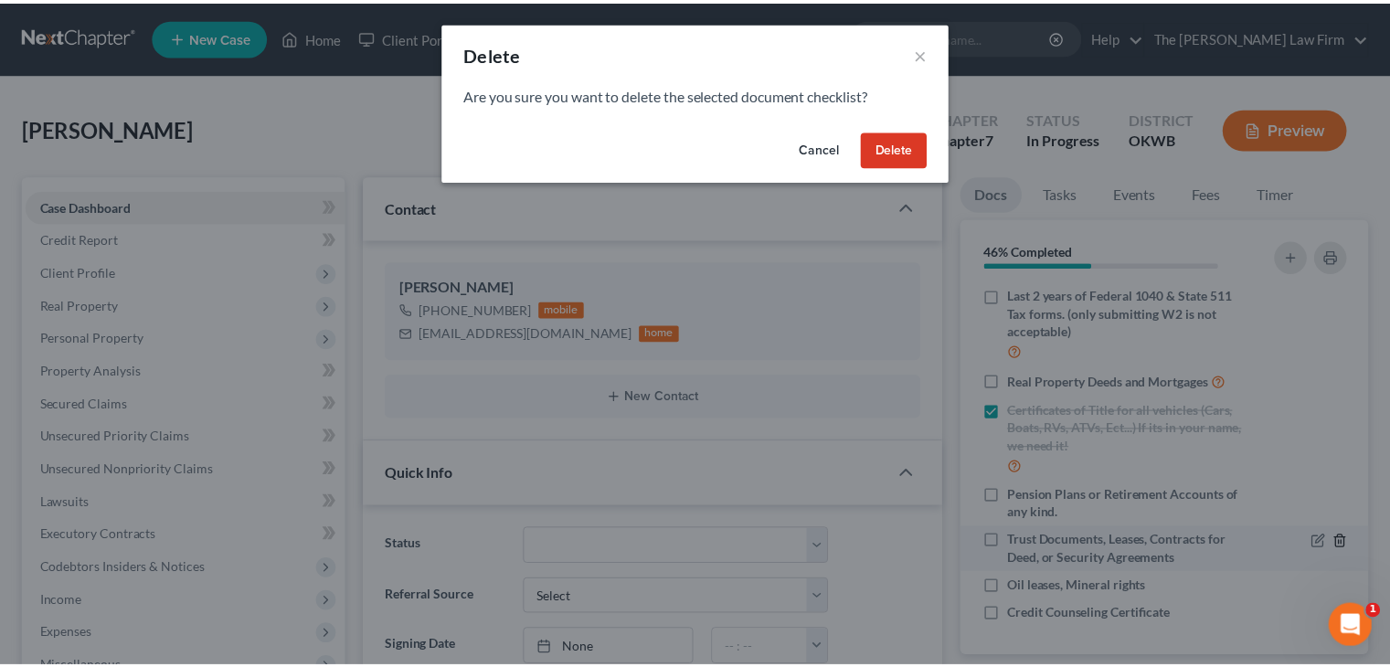
scroll to position [251, 0]
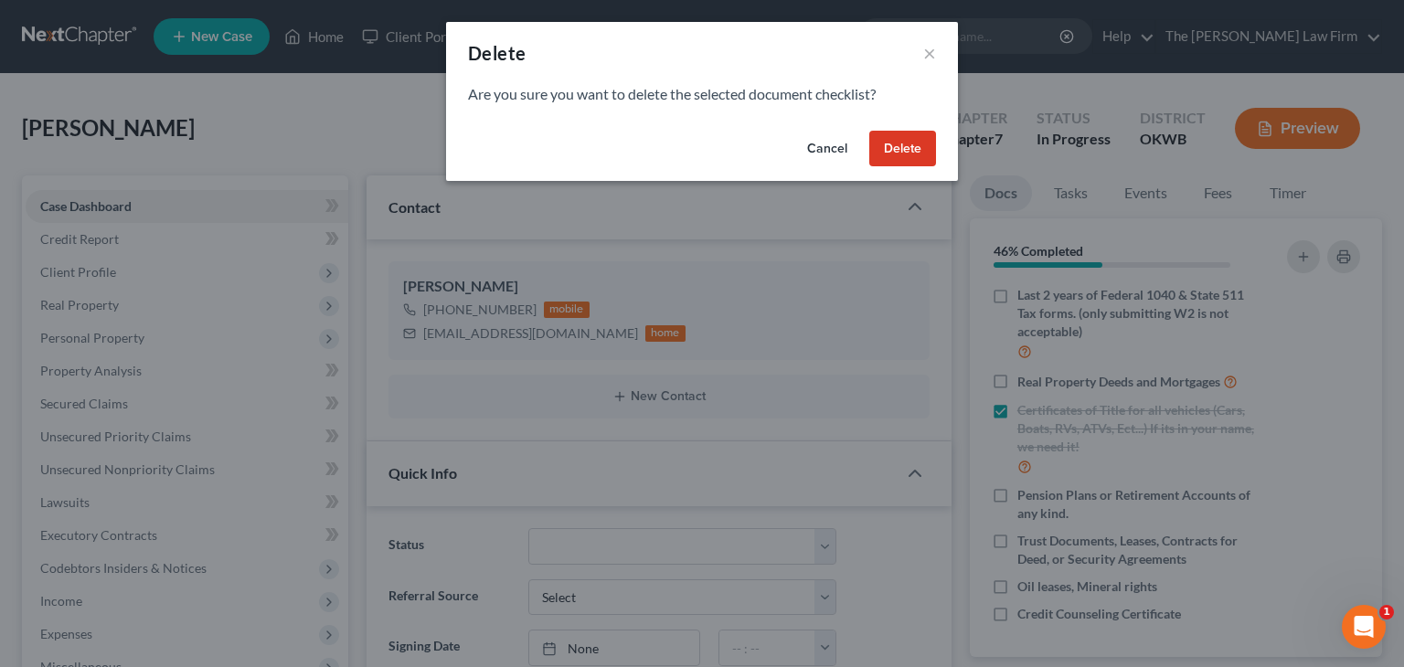
click at [832, 156] on button "Cancel" at bounding box center [826, 149] width 69 height 37
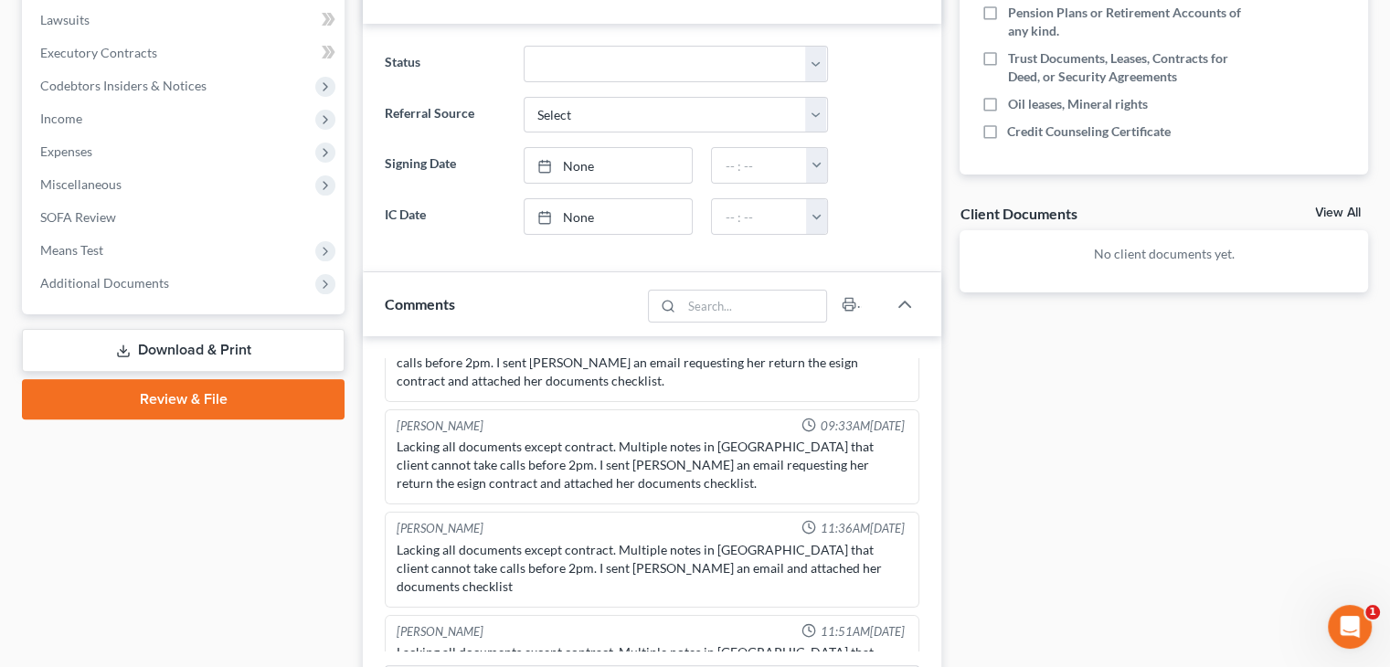
scroll to position [640, 0]
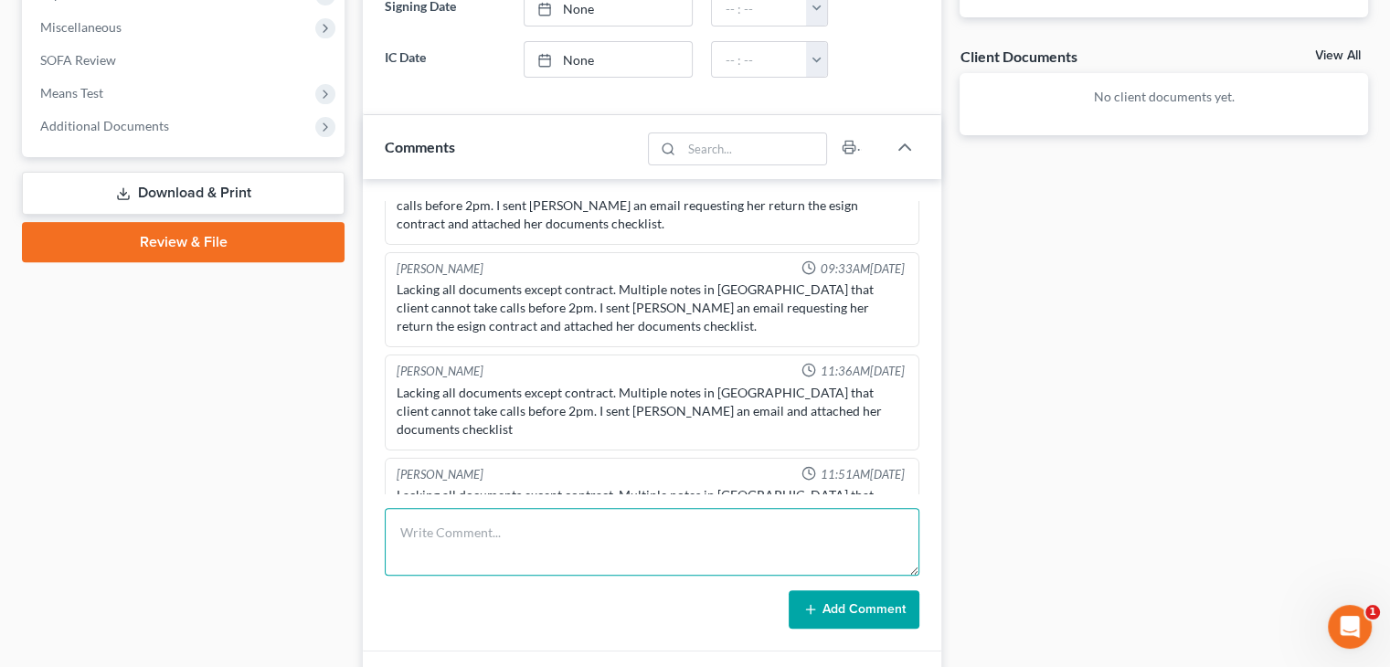
click at [752, 527] on textarea at bounding box center [652, 542] width 535 height 68
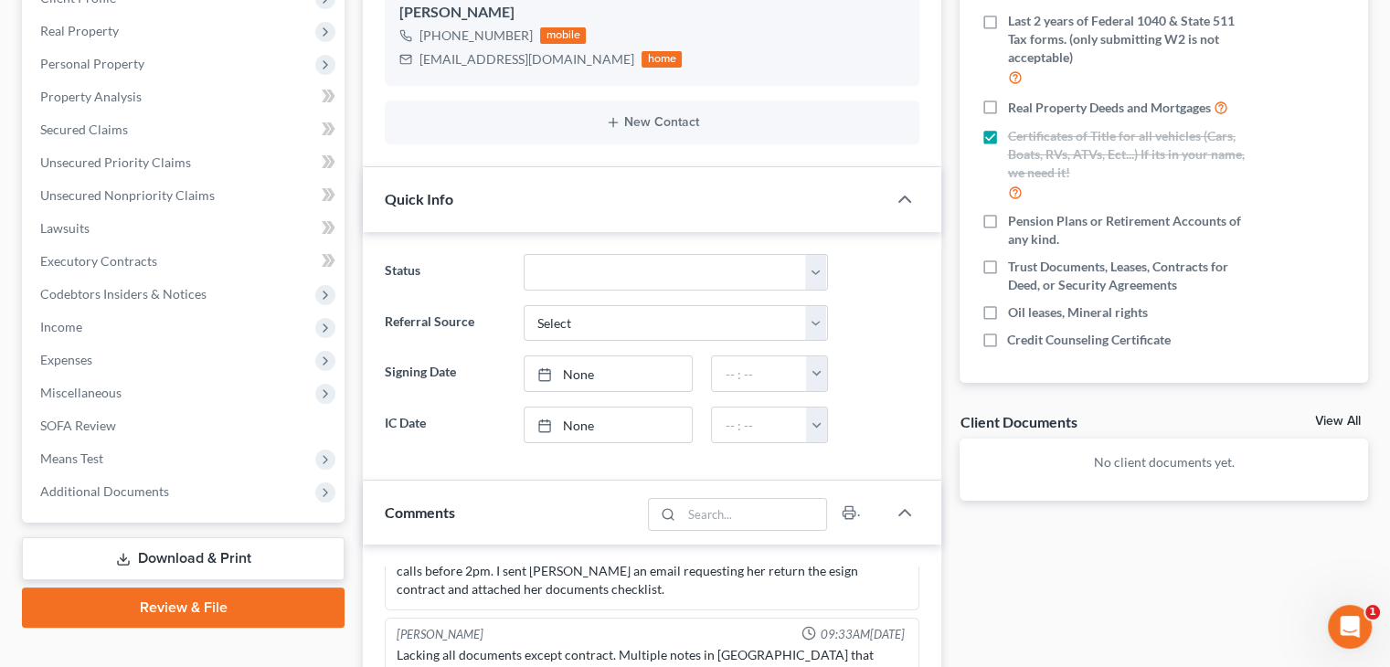
scroll to position [509, 0]
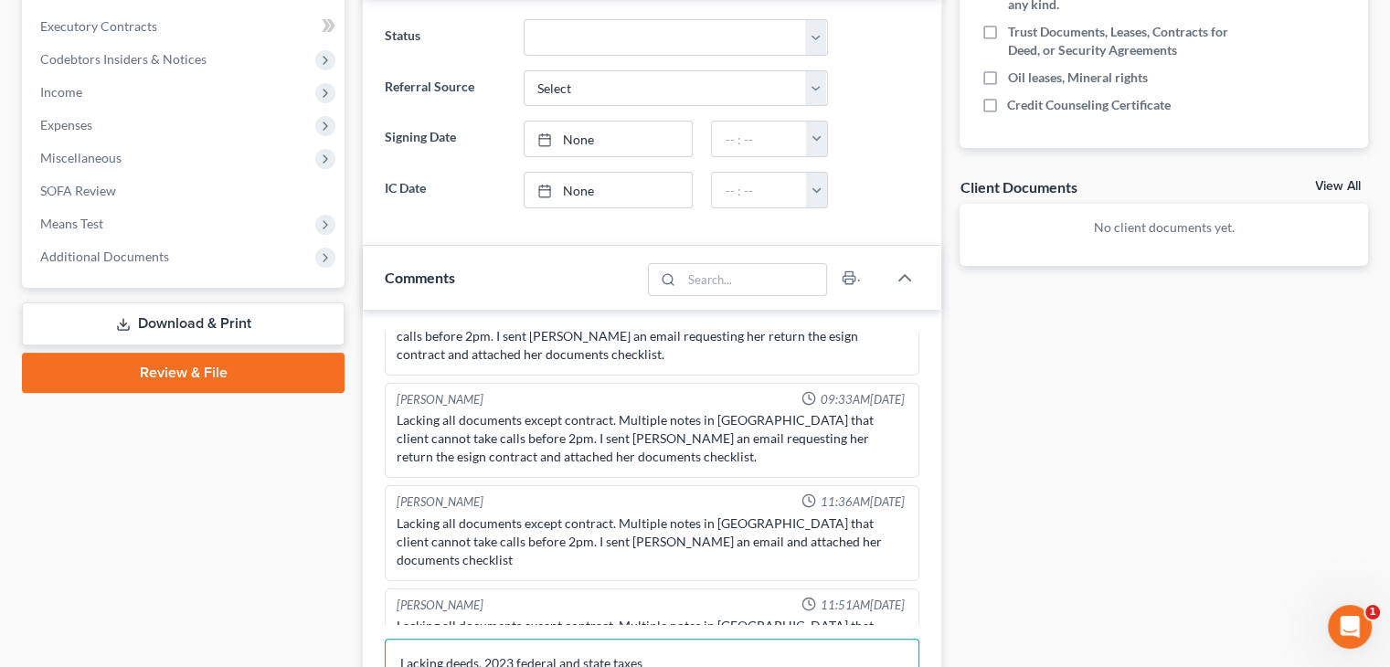
drag, startPoint x: 1014, startPoint y: 298, endPoint x: 672, endPoint y: 657, distance: 495.8
click at [672, 657] on textarea "Lacking deeds, 2023 federal and state taxes" at bounding box center [652, 673] width 535 height 68
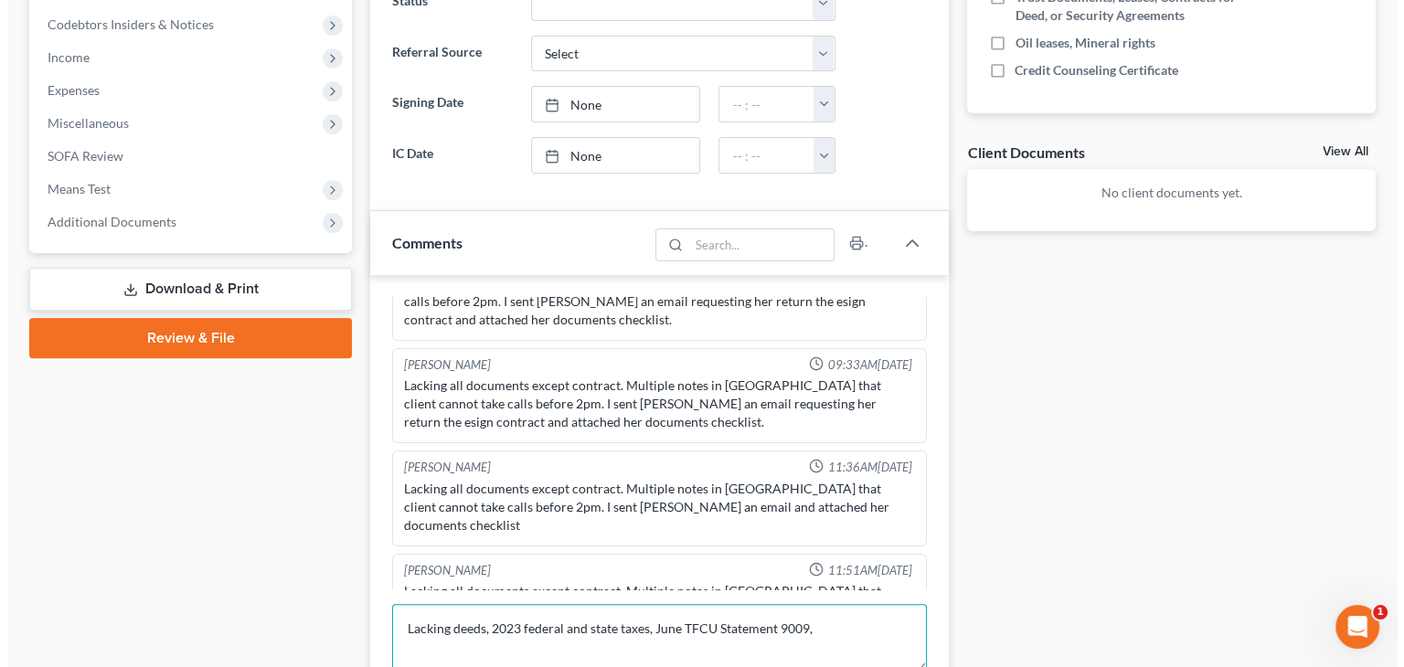
scroll to position [232, 0]
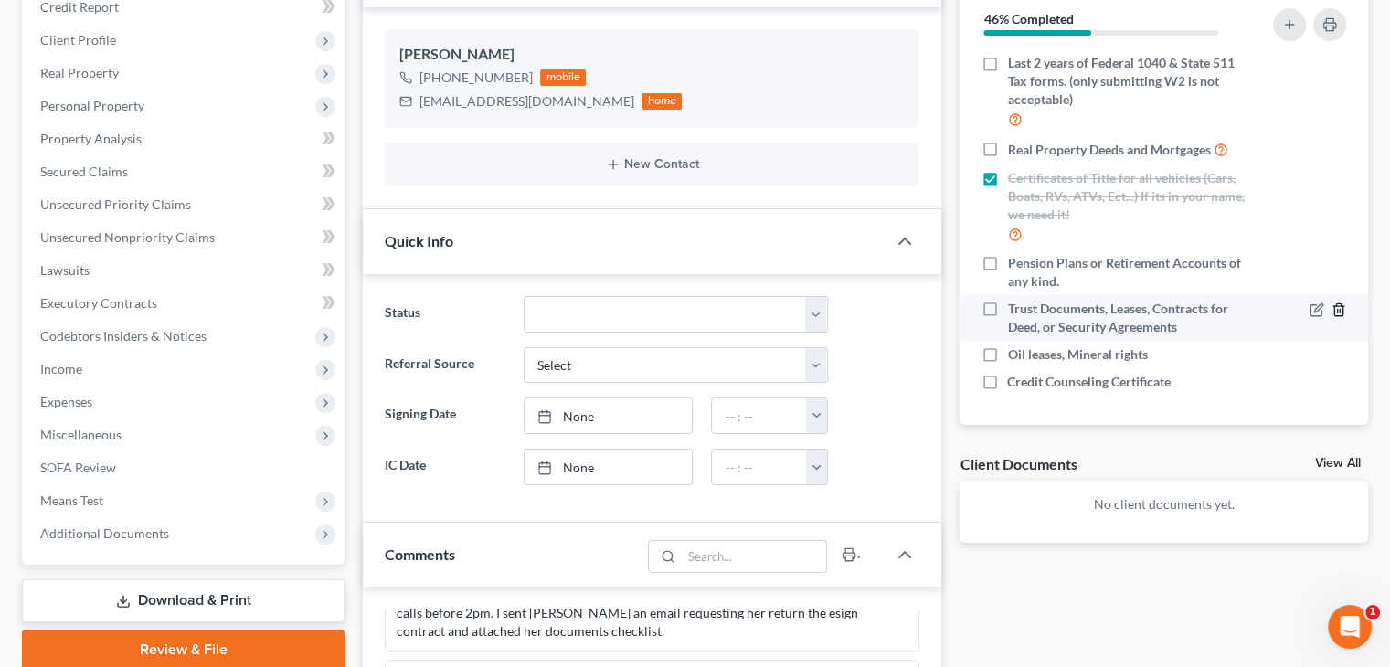
click at [1332, 310] on icon "button" at bounding box center [1339, 310] width 15 height 15
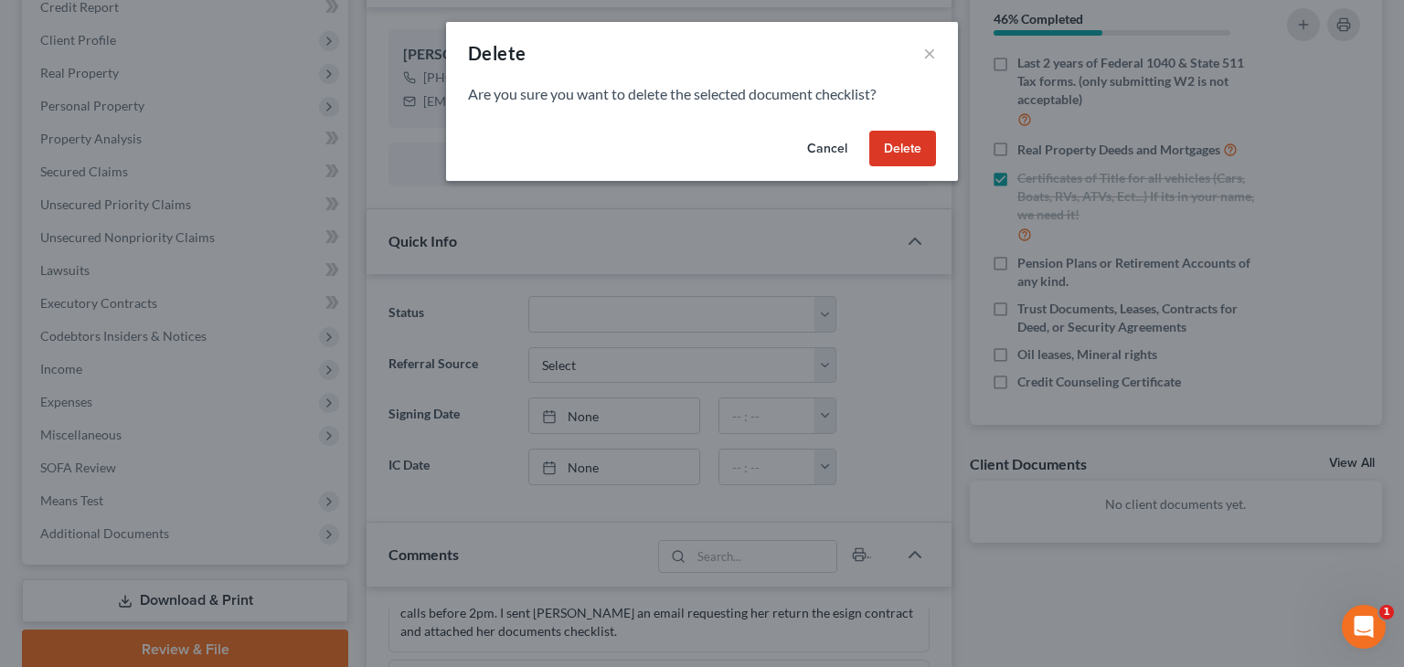
click at [826, 140] on button "Cancel" at bounding box center [826, 149] width 69 height 37
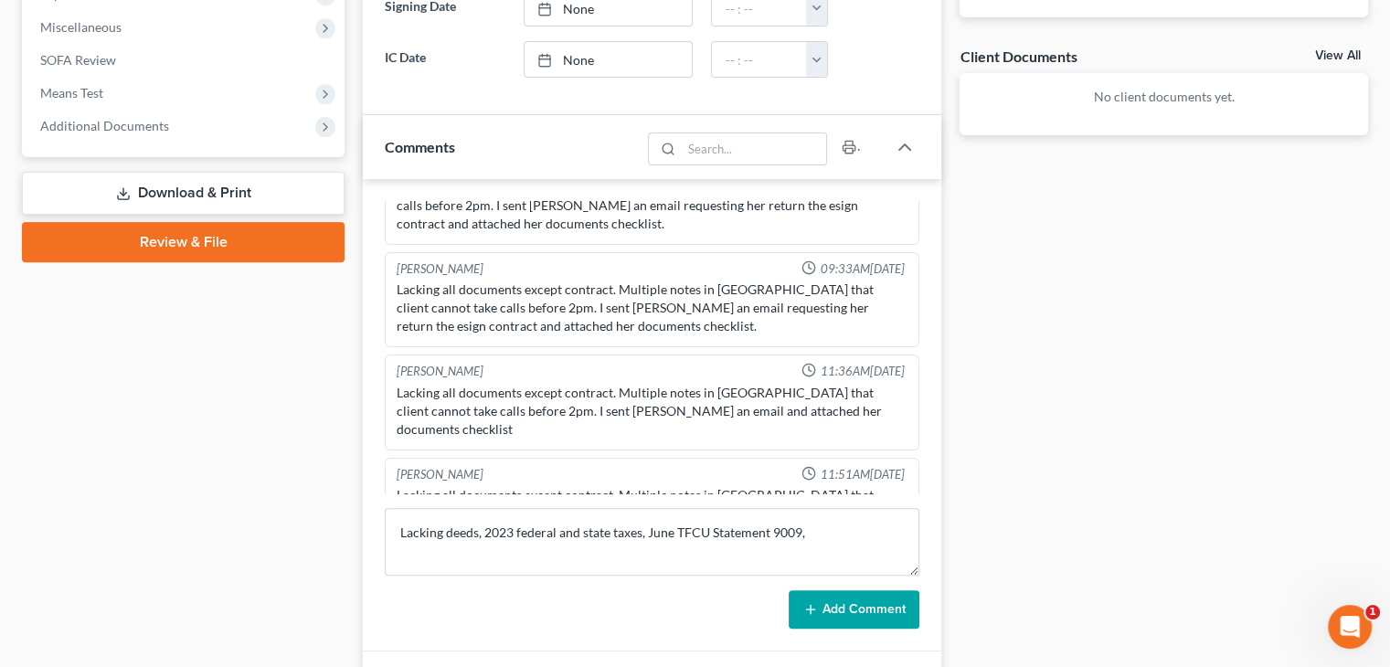
scroll to position [642, 0]
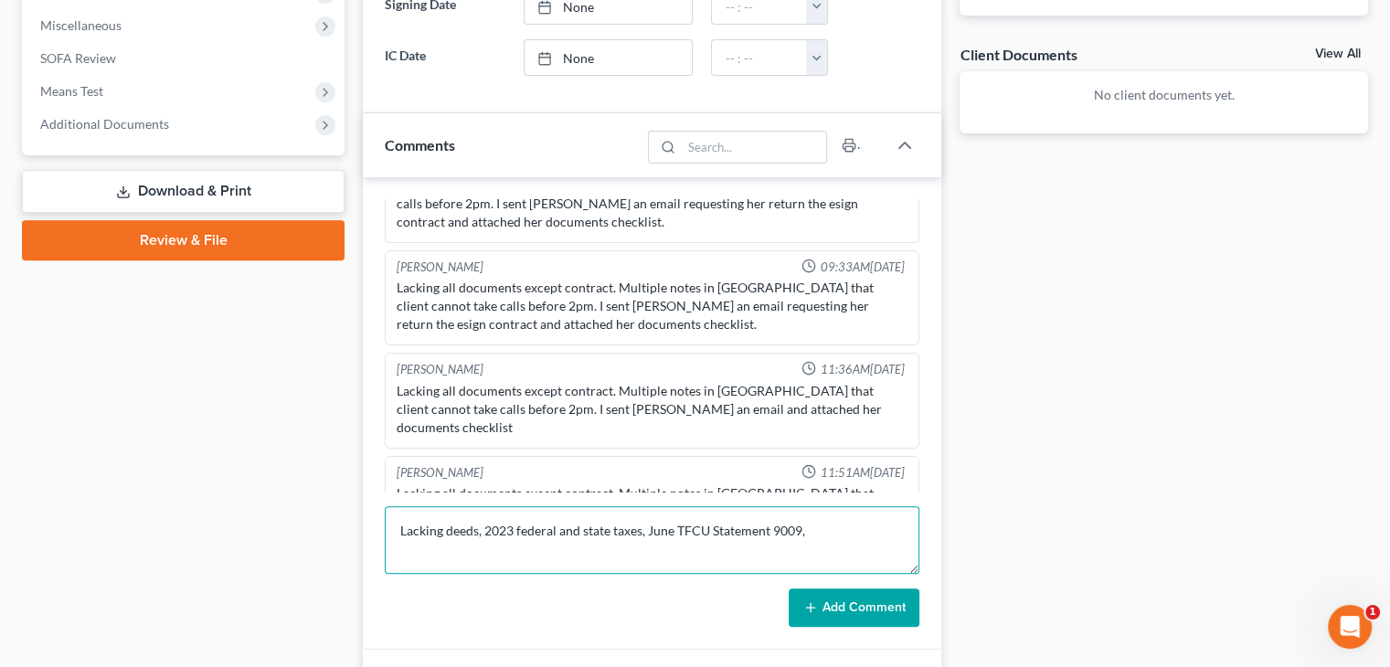
click at [837, 545] on textarea "Lacking deeds, 2023 federal and state taxes, June TFCU Statement 9009," at bounding box center [652, 540] width 535 height 68
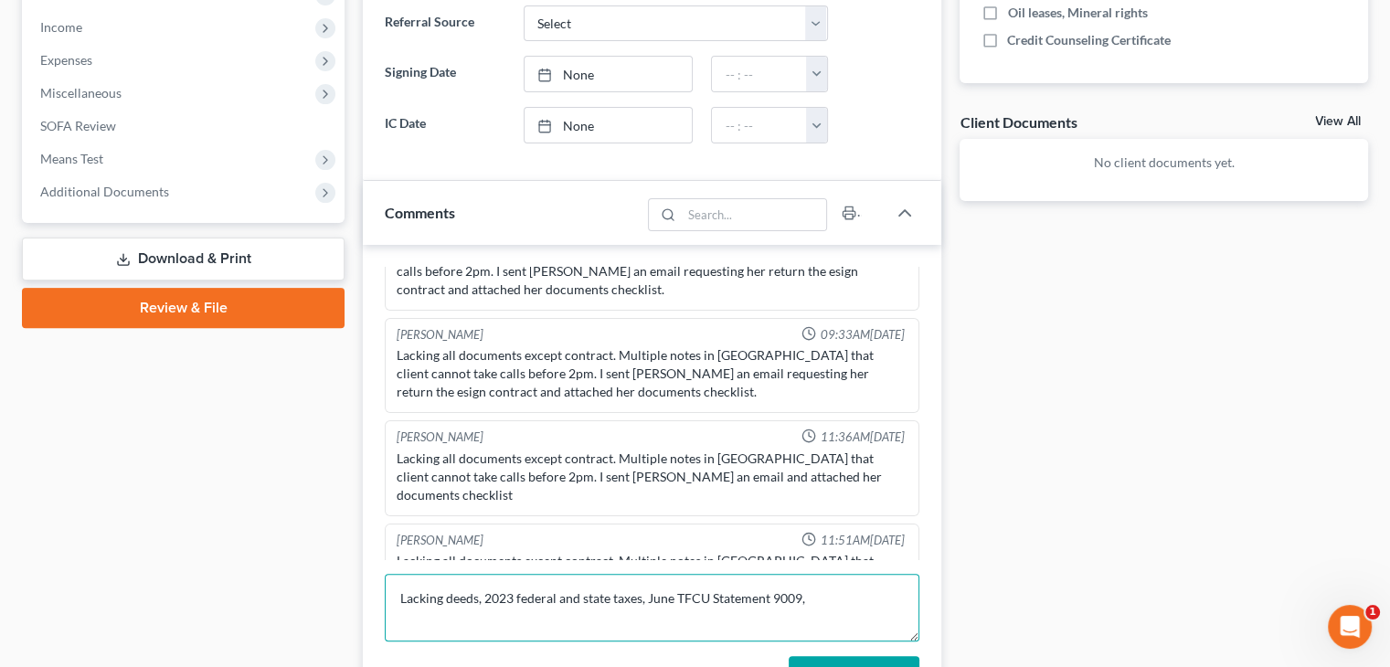
scroll to position [574, 0]
type textarea "Lacking deeds, 2023 federal and state taxes, June TFCU Statement 9009, retireme…"
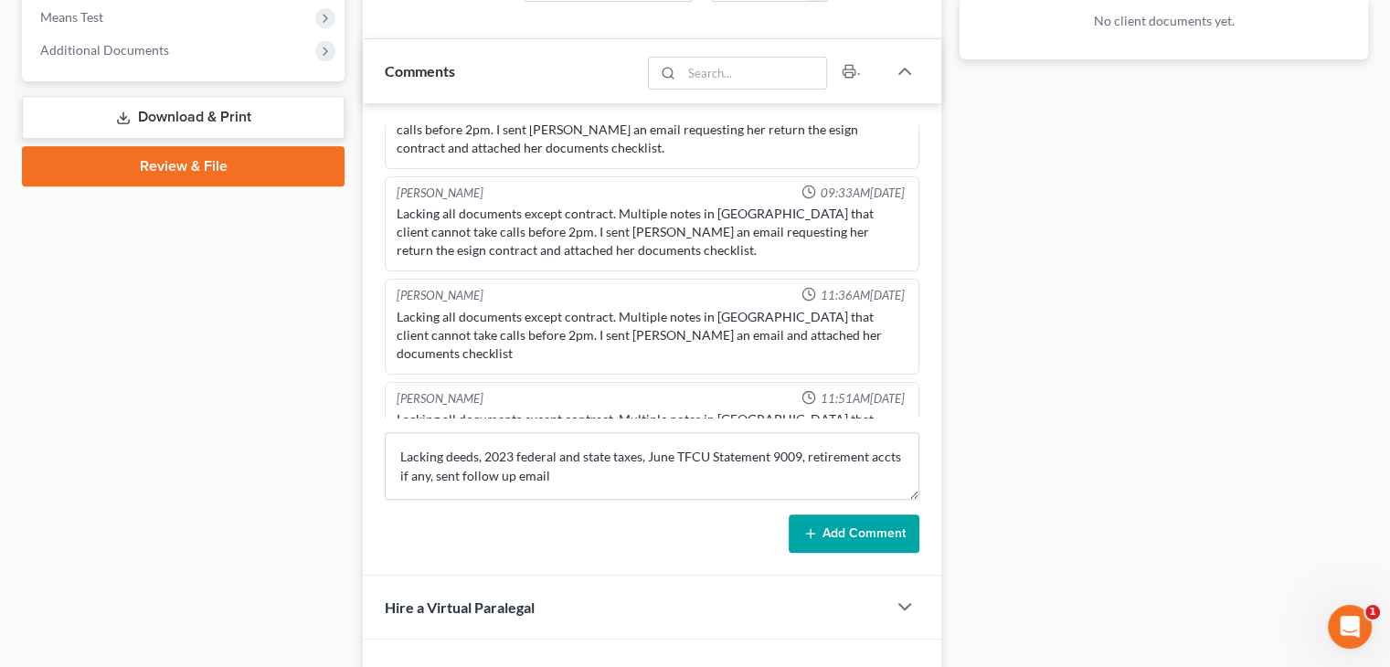
scroll to position [716, 0]
click at [886, 547] on button "Add Comment" at bounding box center [854, 533] width 131 height 38
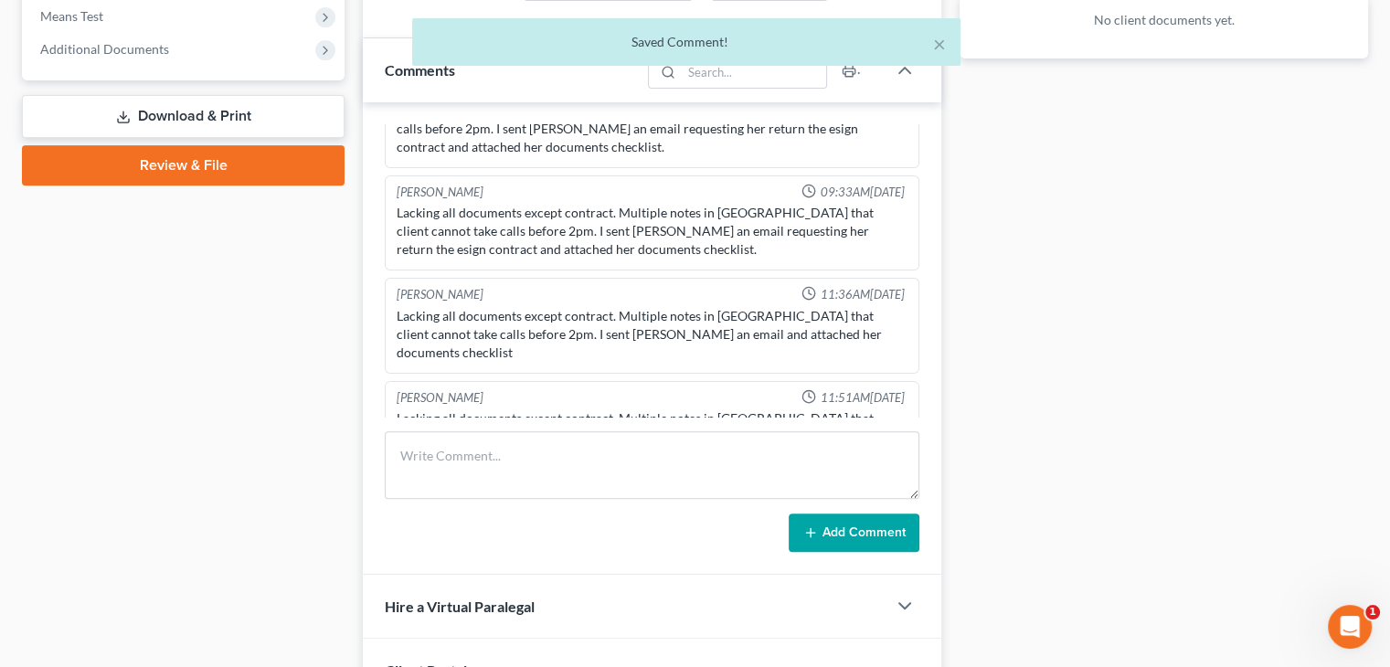
scroll to position [694, 0]
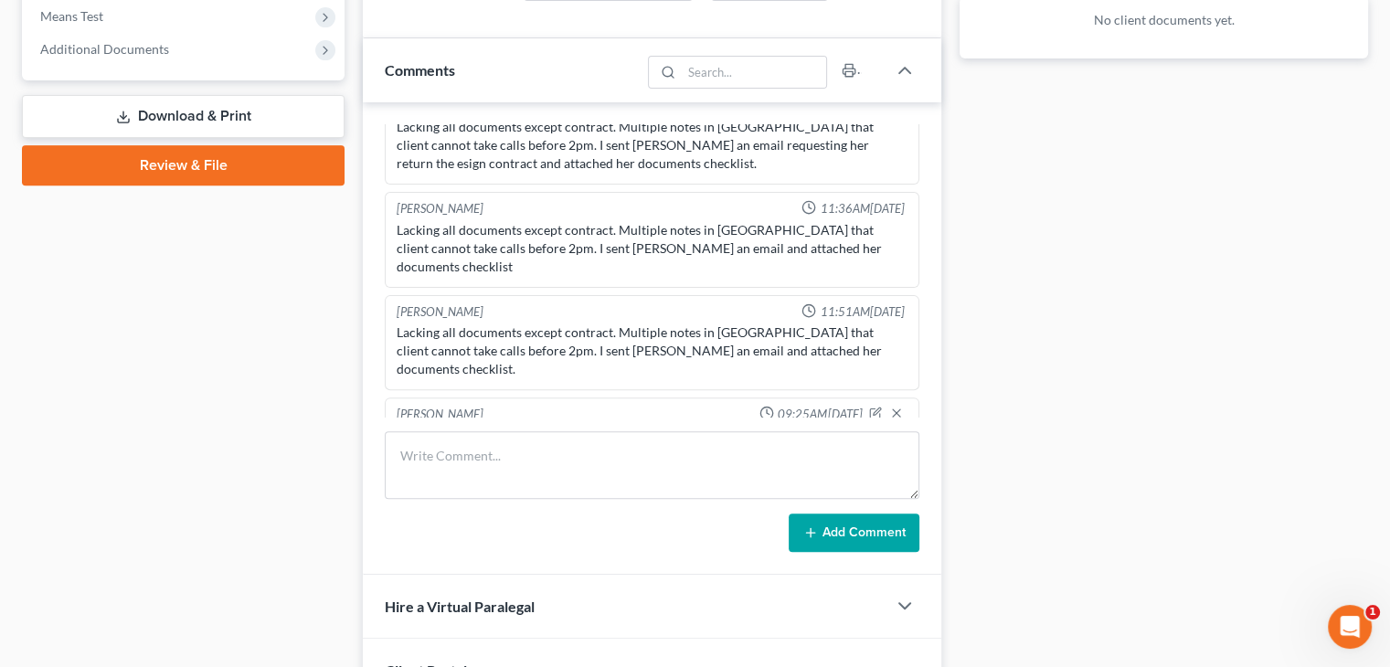
drag, startPoint x: 479, startPoint y: 378, endPoint x: 600, endPoint y: 403, distance: 123.1
click at [600, 424] on div "Lacking deeds, 2023 federal and state taxes, June TFCU Statement 9009, retireme…" at bounding box center [652, 446] width 518 height 44
copy div "2023 federal and state taxes, June TFCU Statement 9009, retirement accts if any…"
click at [1073, 355] on div "Docs Tasks Events Fees Timer 46% Completed Nothing here yet! Signed Contract Dr…" at bounding box center [1163, 113] width 427 height 1309
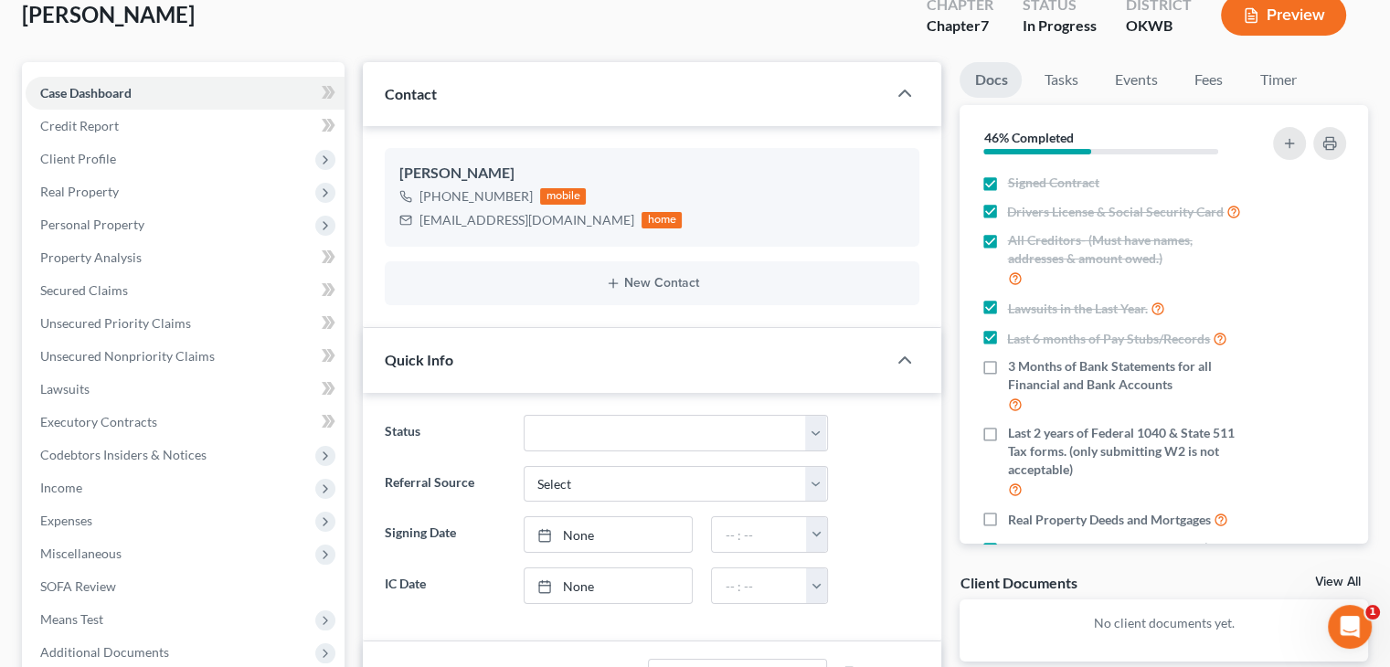
scroll to position [0, 0]
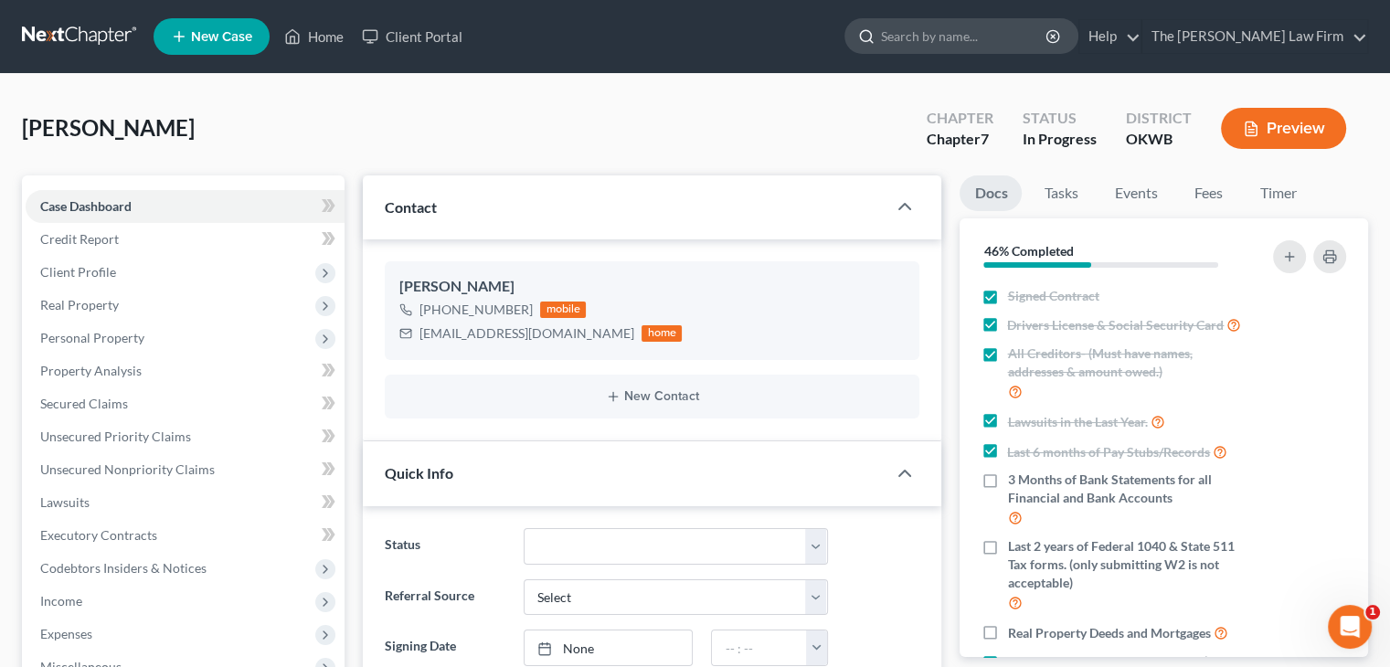
click at [1048, 27] on input "search" at bounding box center [964, 36] width 167 height 34
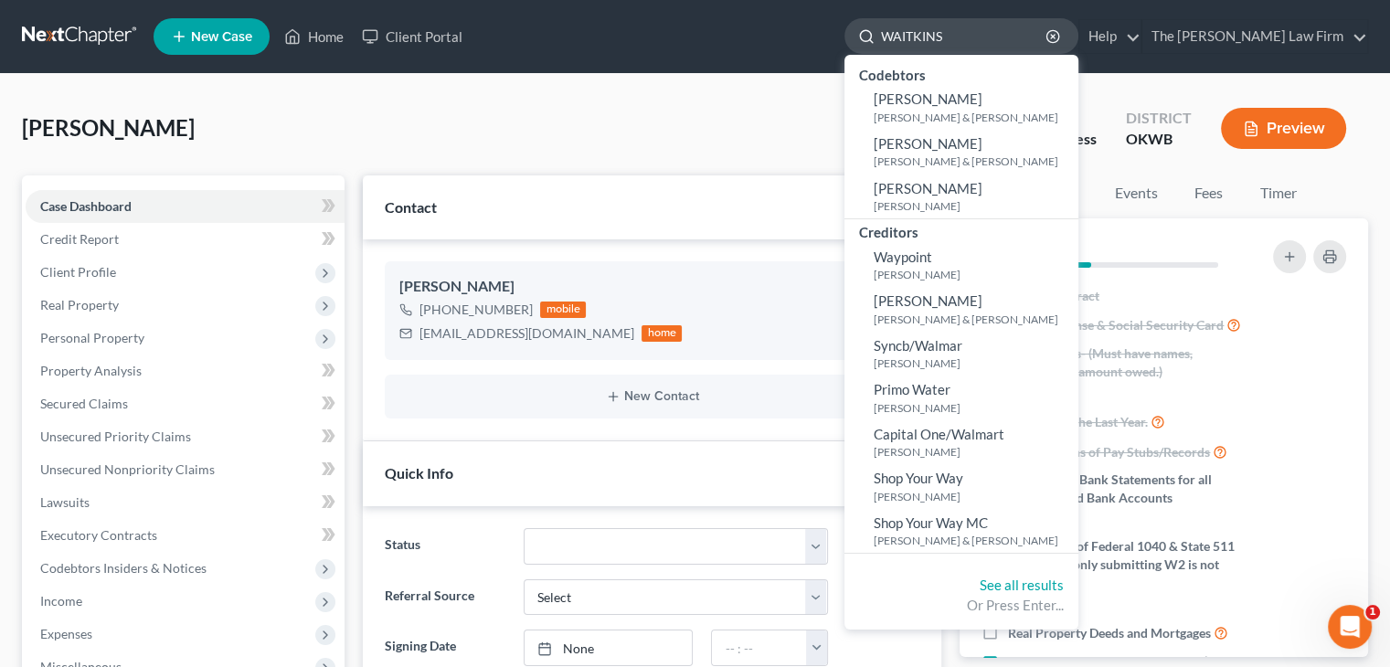
click at [1015, 45] on input "WAITKINS" at bounding box center [964, 36] width 167 height 34
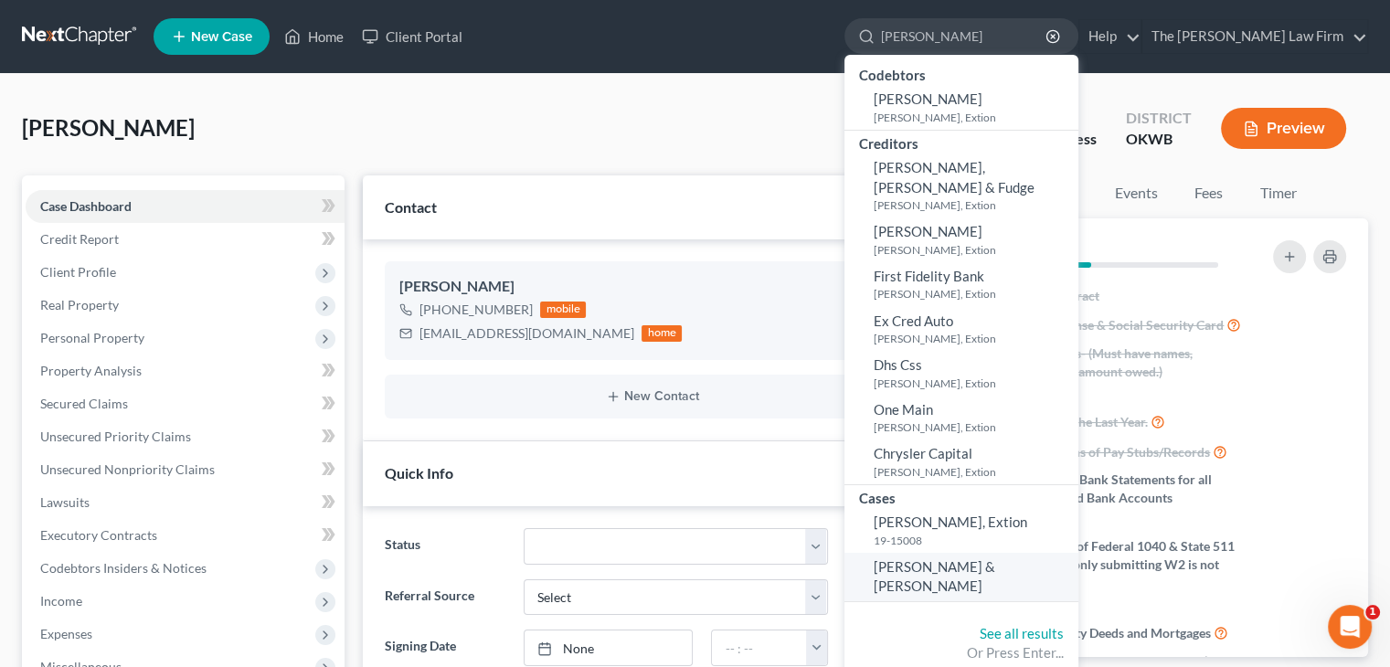
type input "[PERSON_NAME]"
click at [983, 558] on span "[PERSON_NAME] & [PERSON_NAME]" at bounding box center [935, 576] width 122 height 36
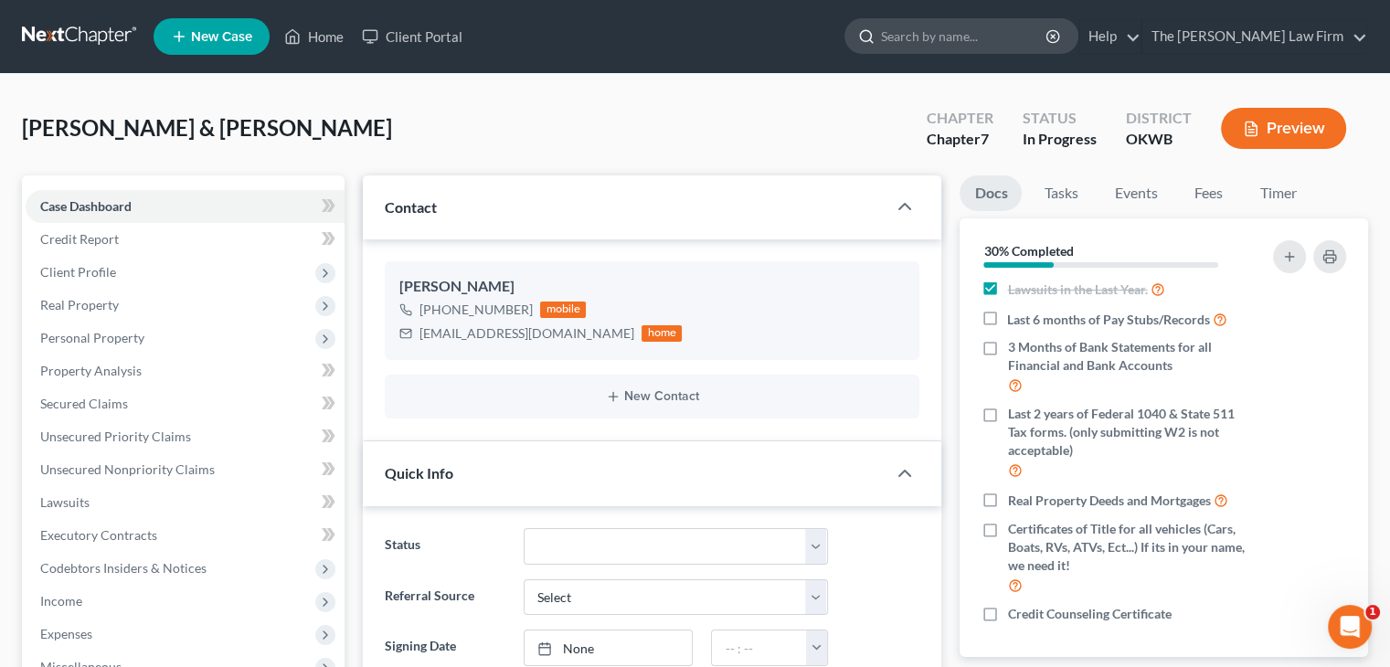
click at [980, 23] on input "search" at bounding box center [964, 36] width 167 height 34
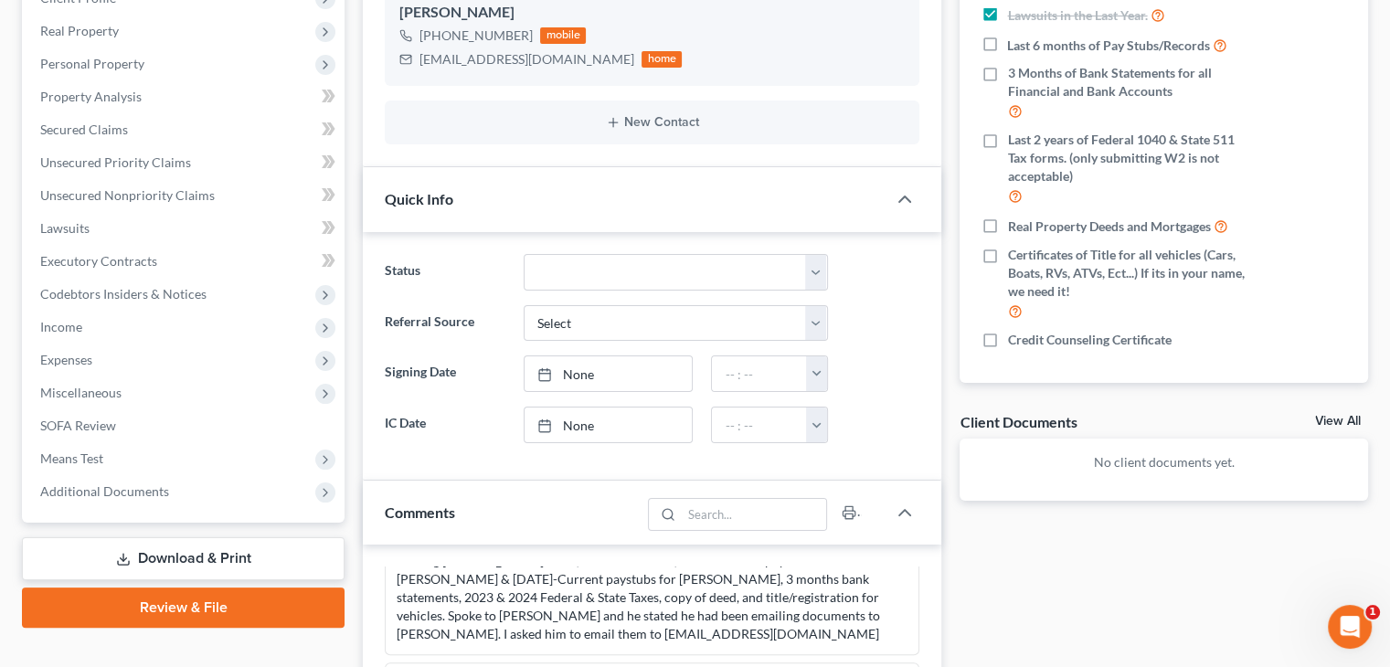
scroll to position [640, 0]
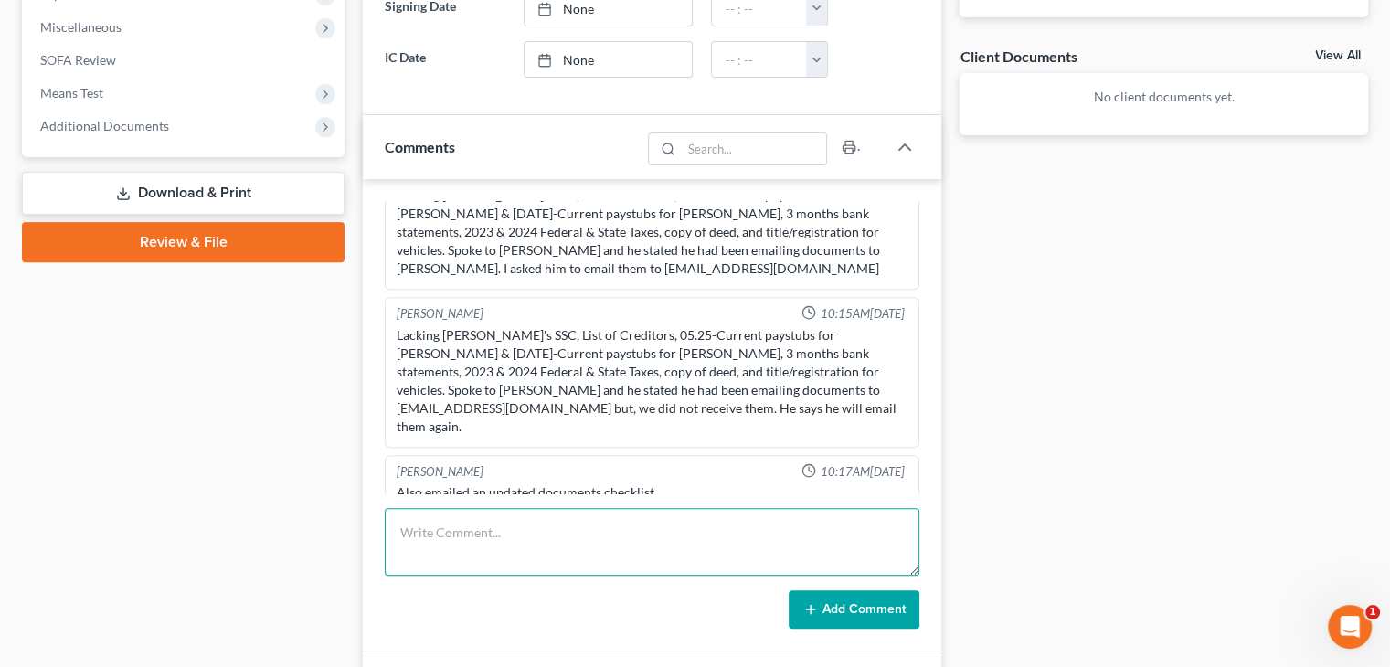
click at [712, 539] on textarea at bounding box center [652, 542] width 535 height 68
type textarea "Attempted to call for intro, left VM, sent follow up email."
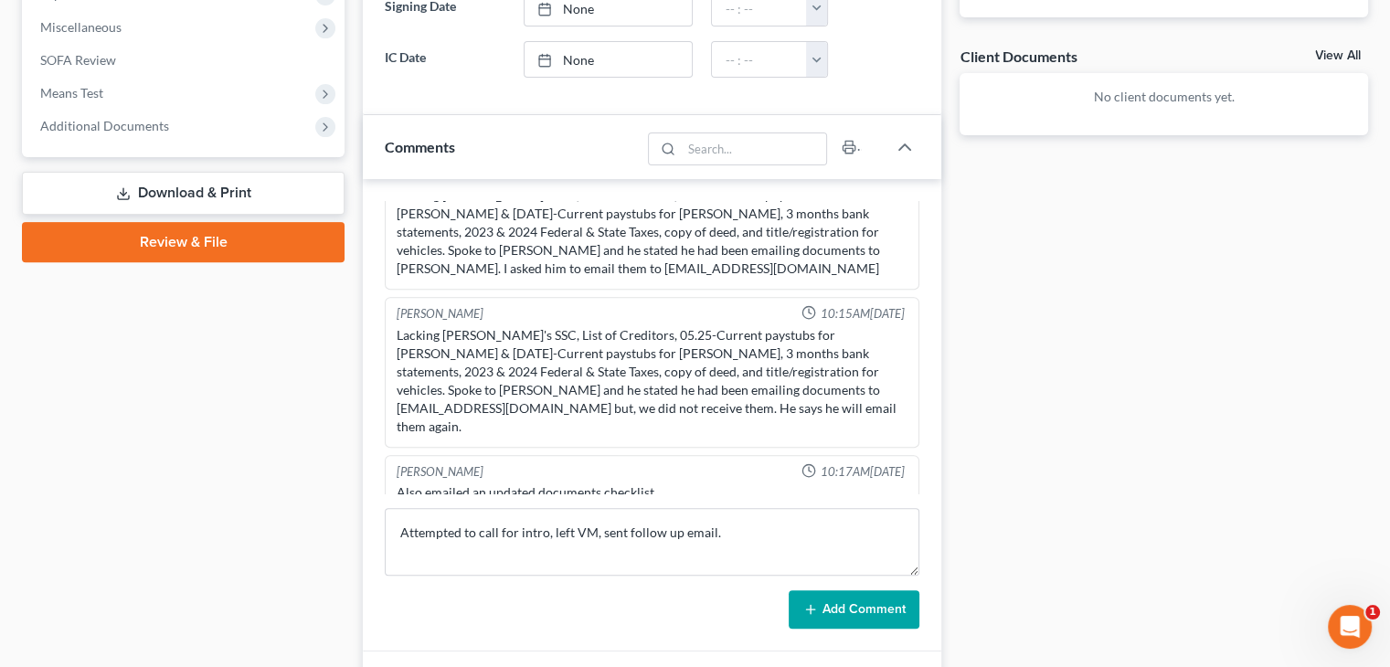
click at [850, 613] on button "Add Comment" at bounding box center [854, 609] width 131 height 38
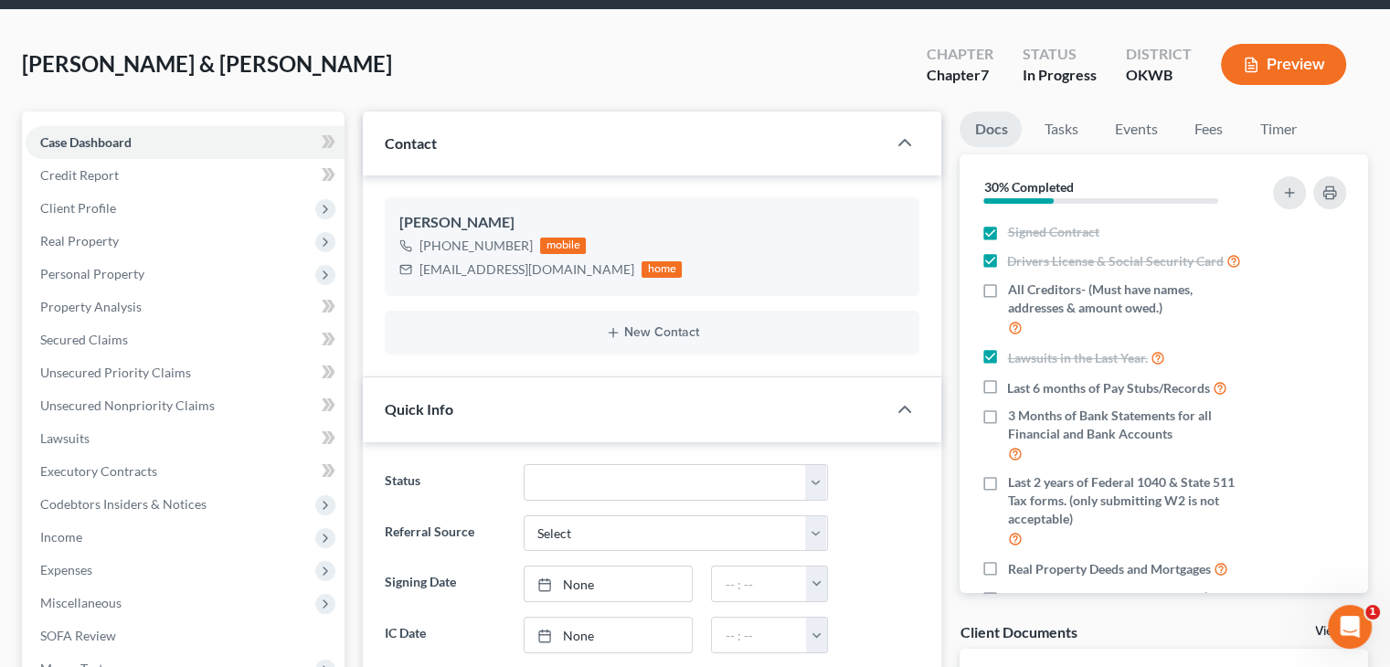
scroll to position [0, 0]
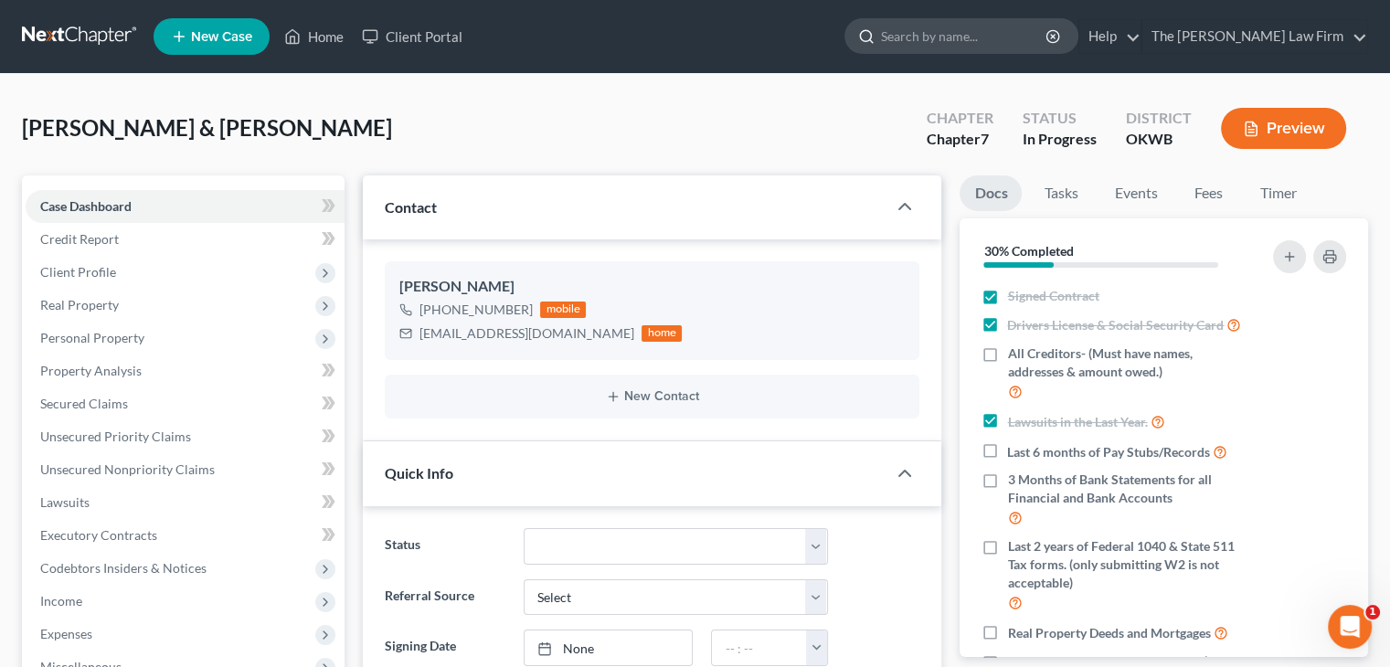
click at [947, 37] on input "search" at bounding box center [964, 36] width 167 height 34
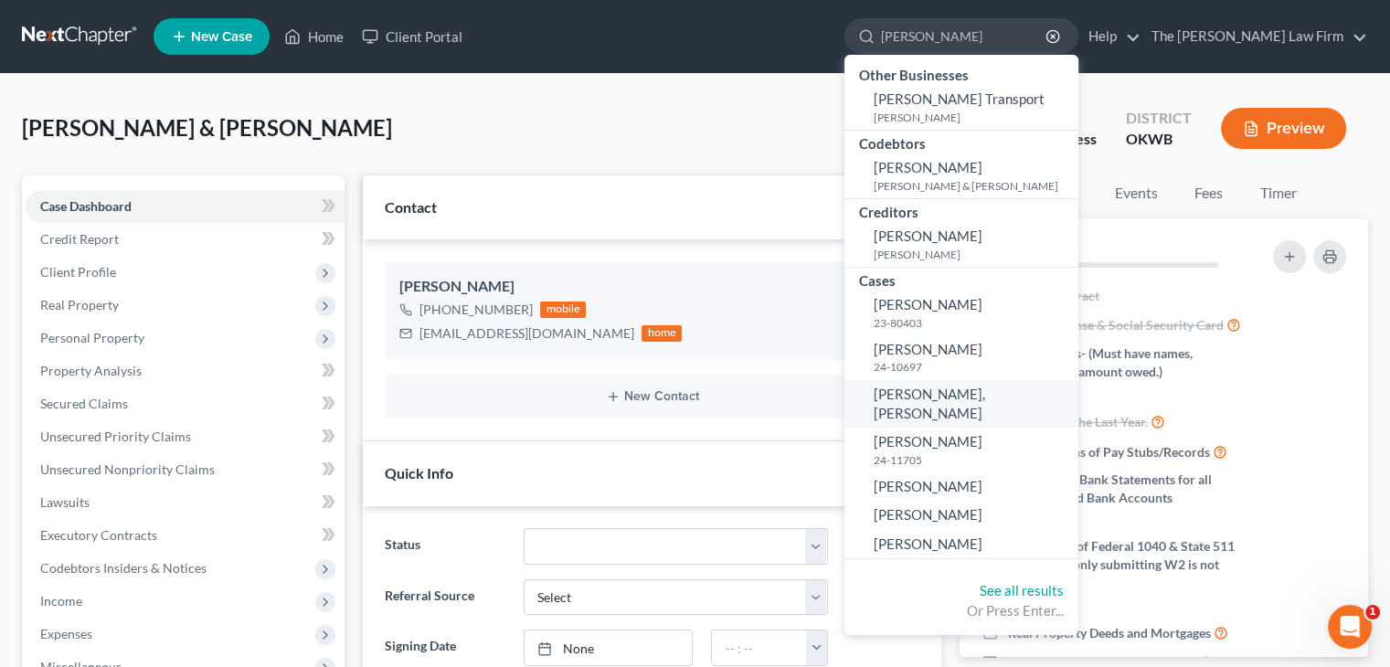
type input "[PERSON_NAME]"
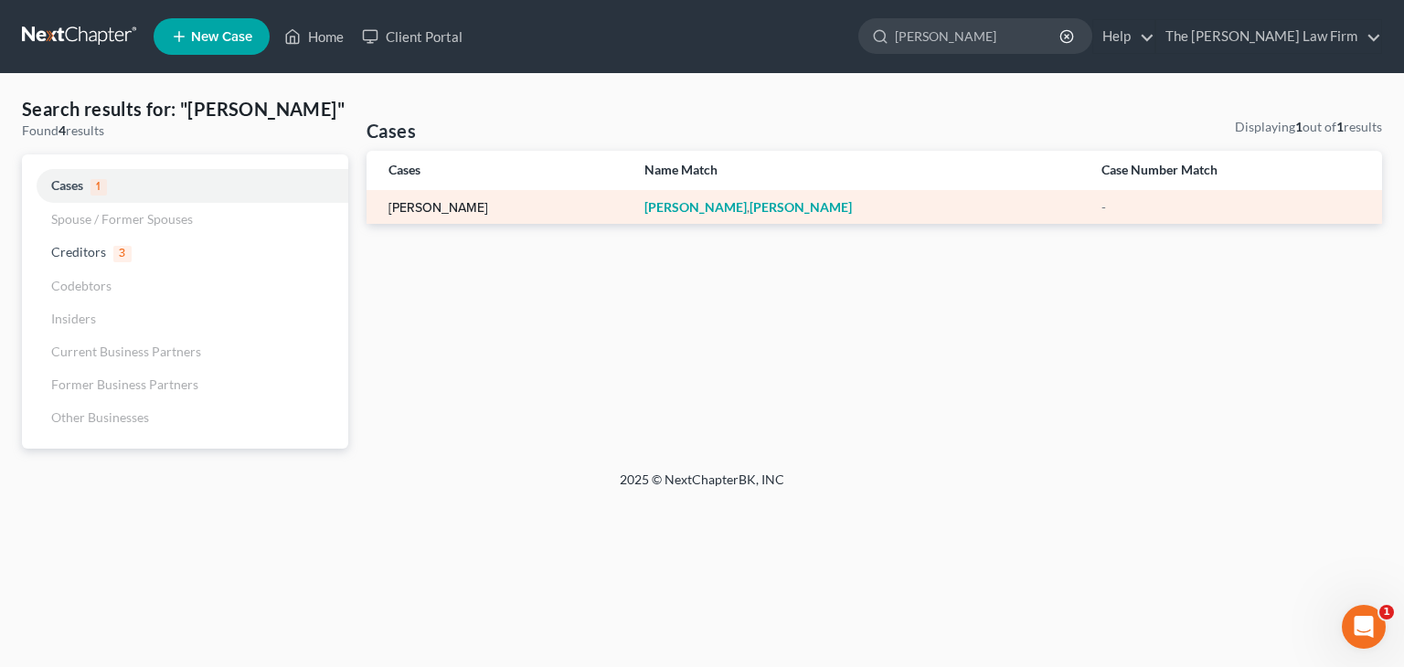
click at [451, 209] on link "[PERSON_NAME]" at bounding box center [438, 208] width 100 height 13
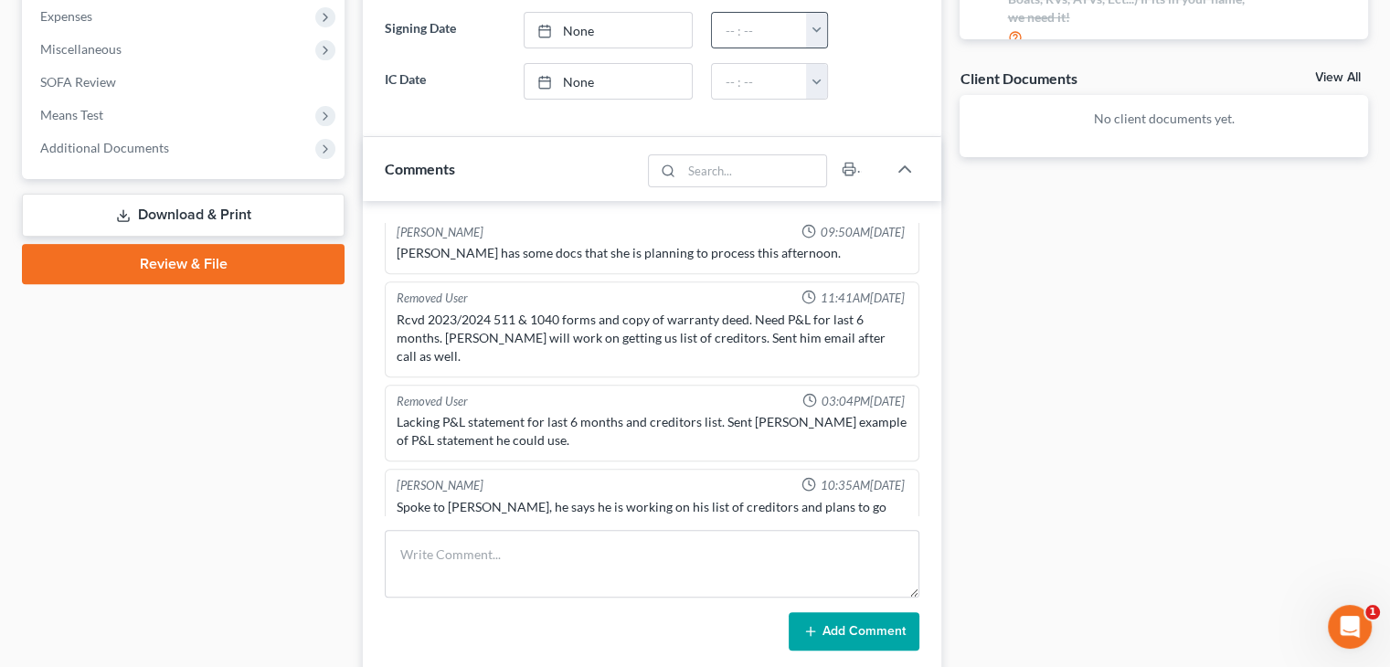
scroll to position [640, 0]
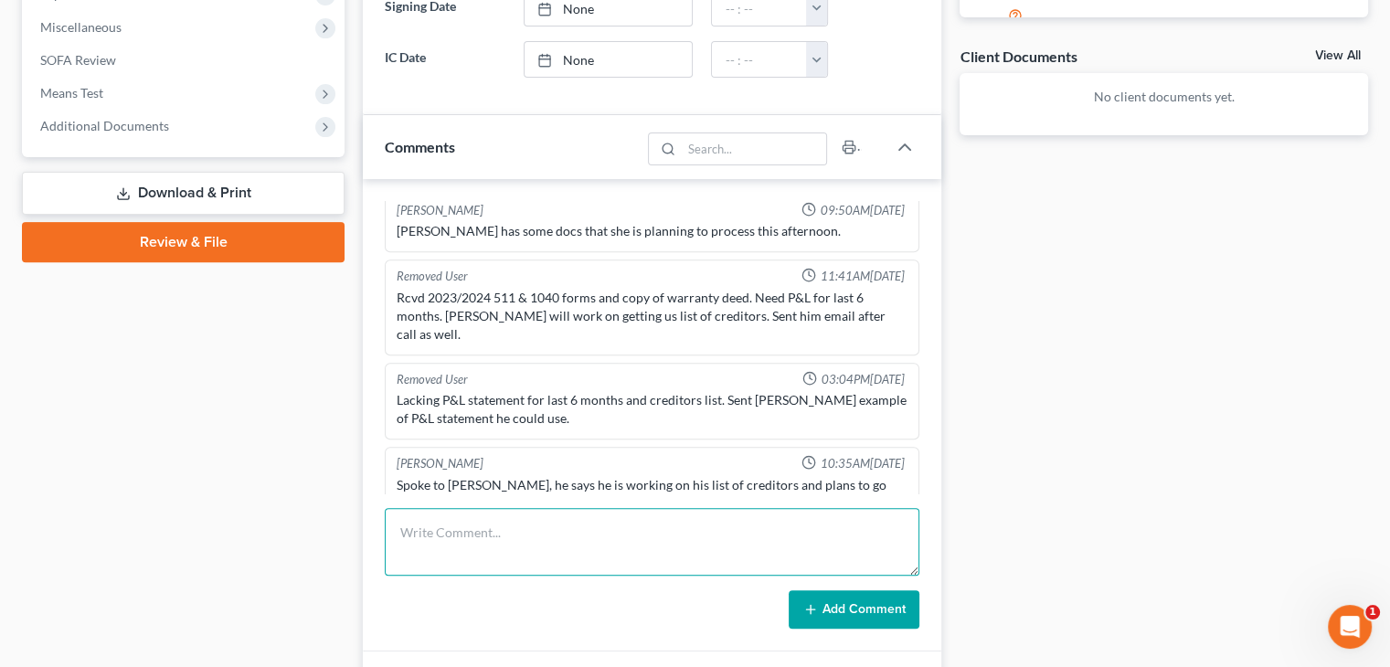
click at [522, 552] on textarea at bounding box center [652, 542] width 535 height 68
type textarea "Spoke to clt, should have most docs submitted to me by EOD, sent follow up emai…"
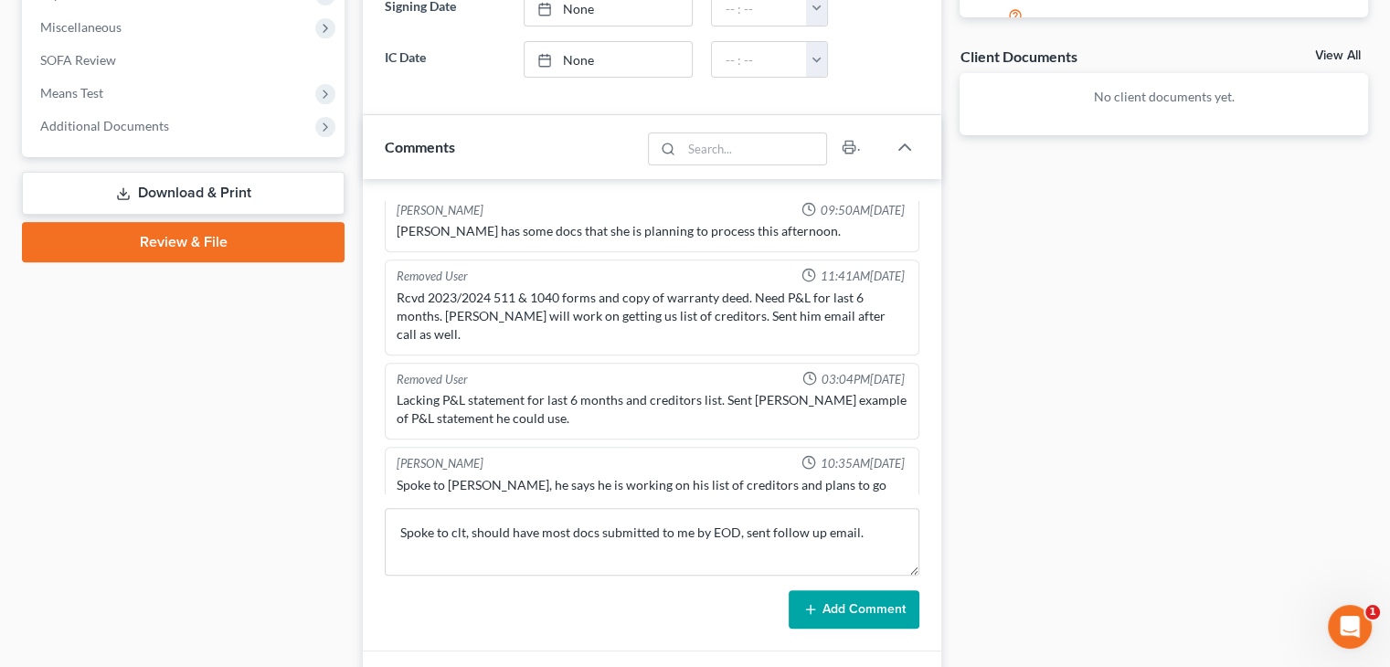
click at [828, 606] on button "Add Comment" at bounding box center [854, 609] width 131 height 38
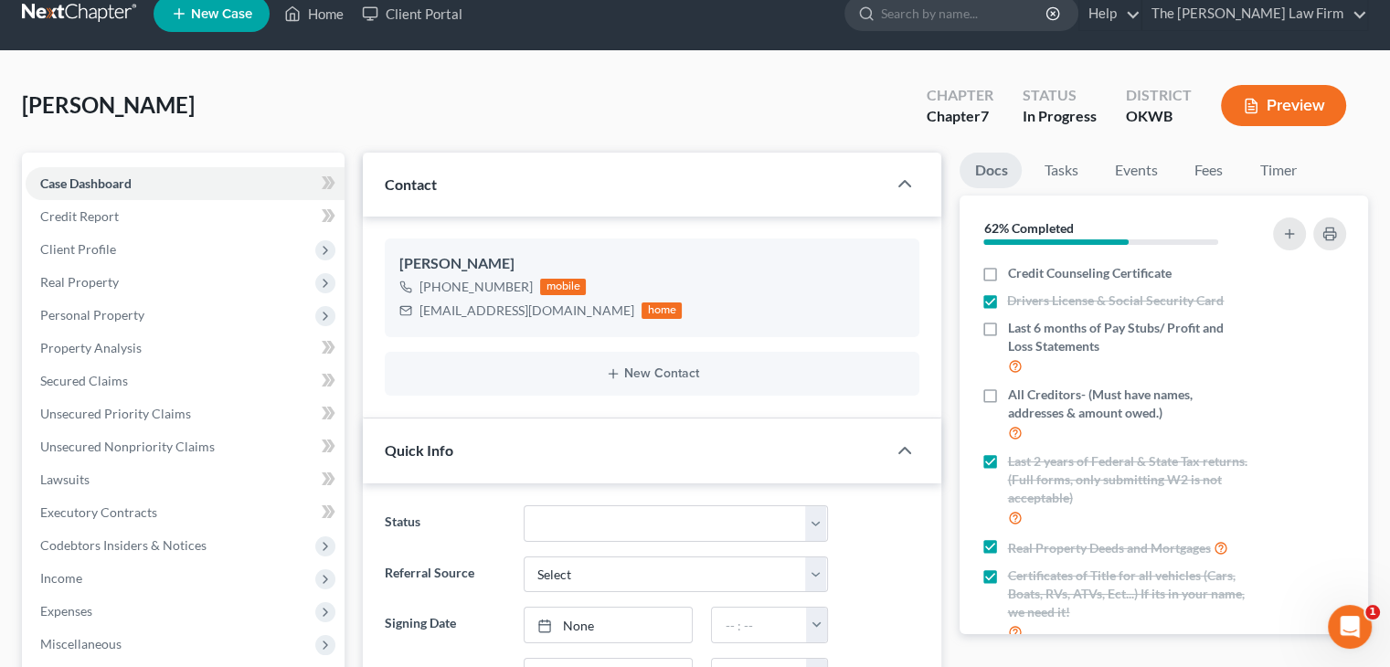
scroll to position [0, 0]
